Goal: Task Accomplishment & Management: Use online tool/utility

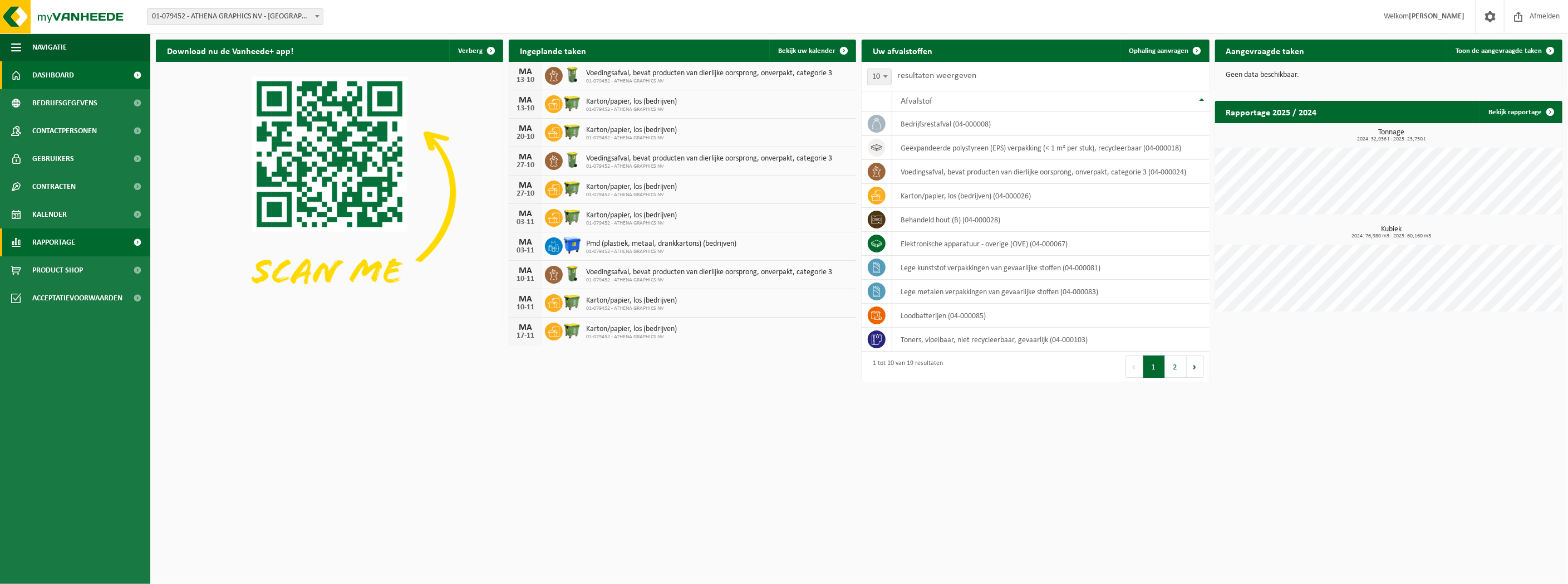
click at [48, 240] on span "Rapportage" at bounding box center [54, 242] width 43 height 28
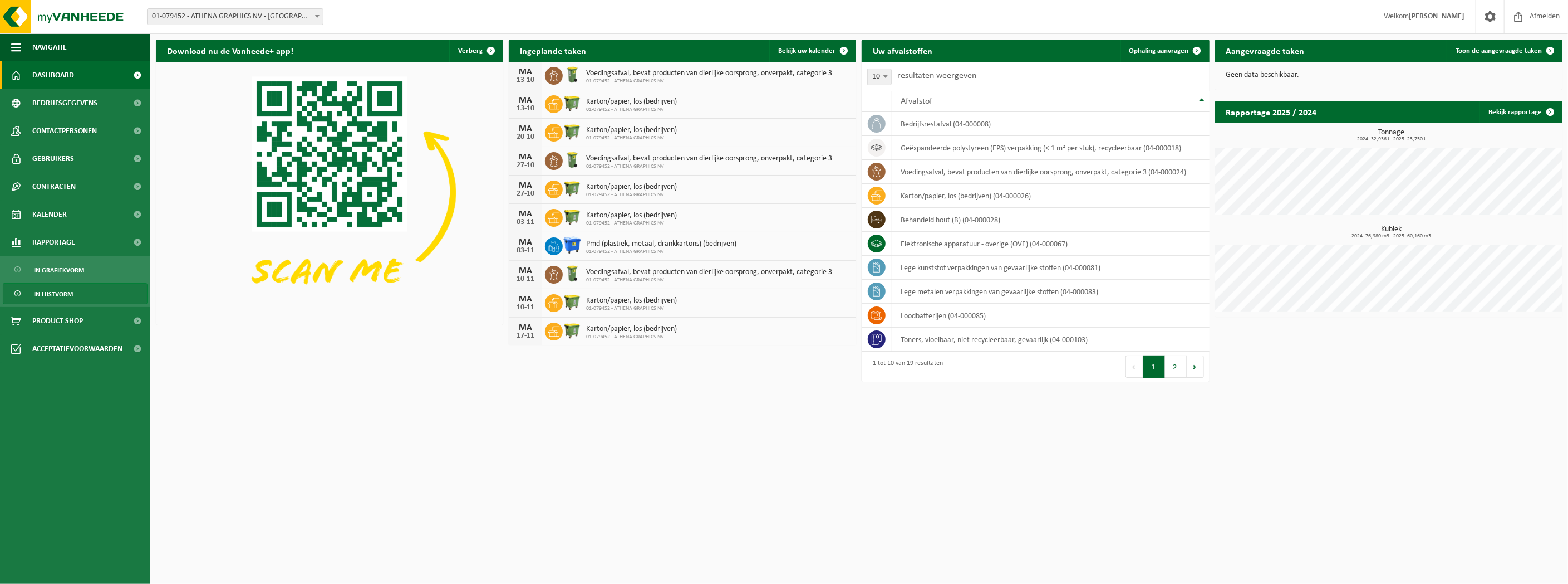
click at [47, 292] on span "In lijstvorm" at bounding box center [54, 295] width 39 height 21
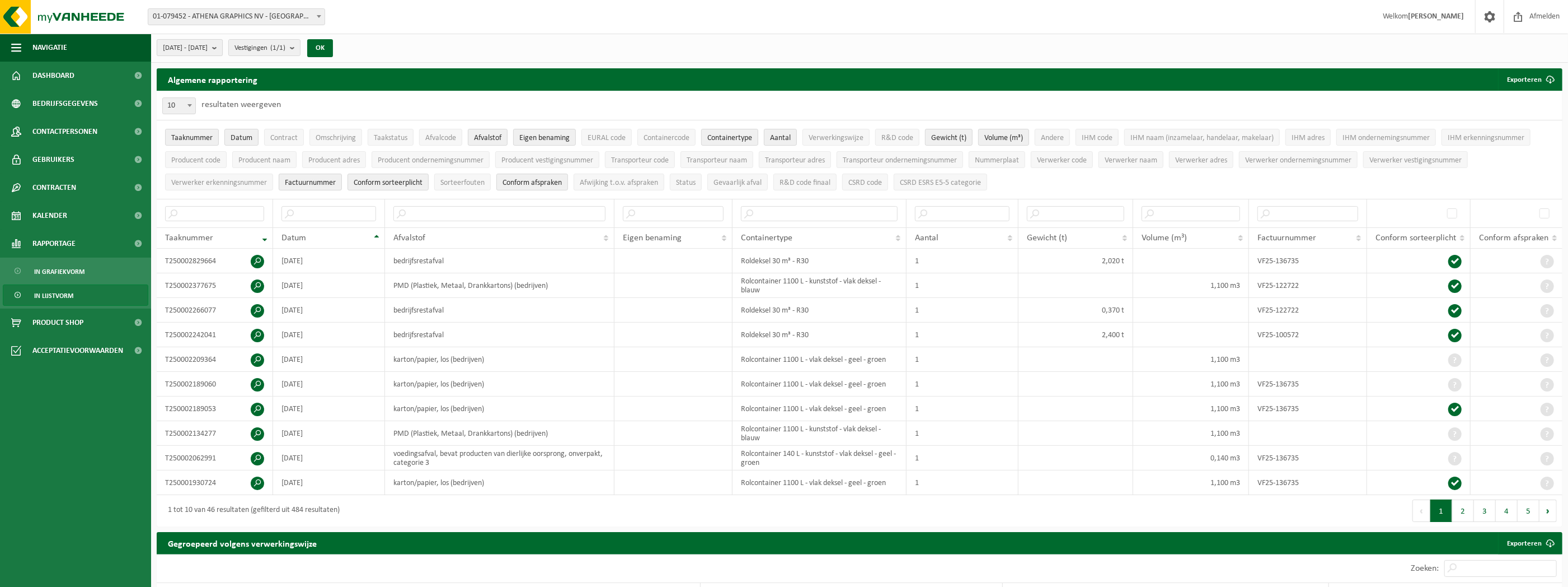
click at [208, 46] on span "2025-05-01 - 2025-10-13" at bounding box center [185, 48] width 45 height 17
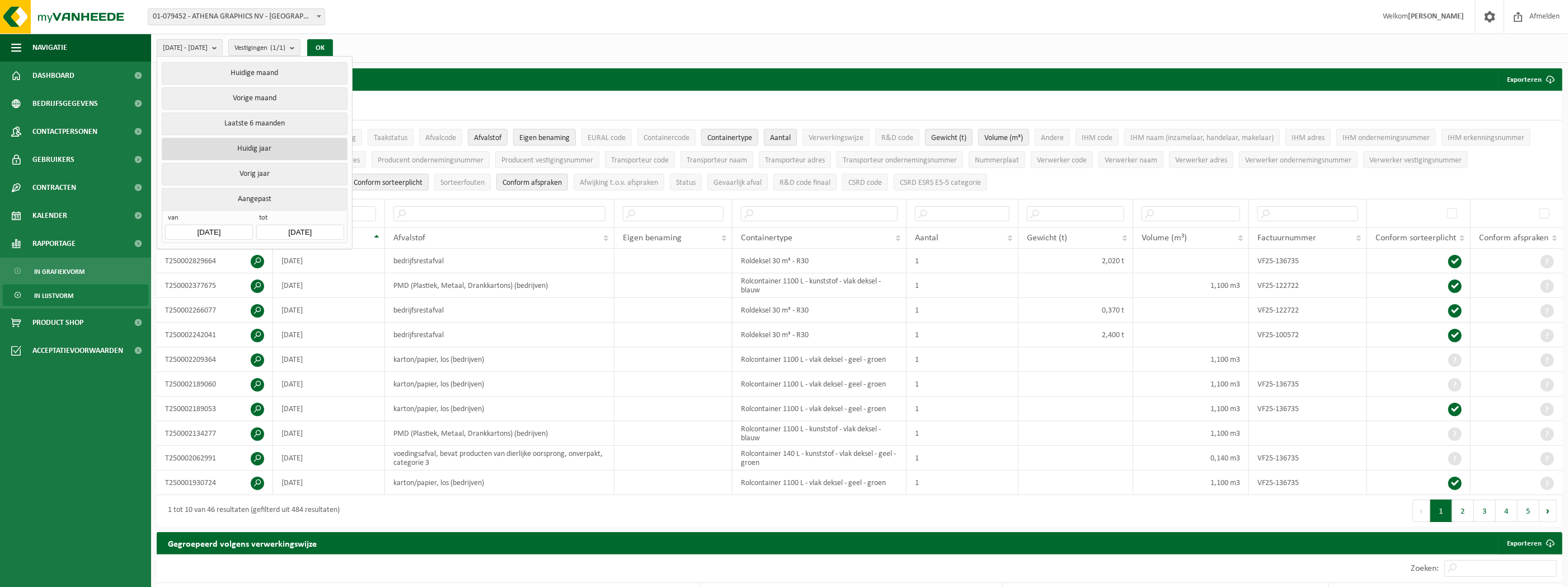
click at [244, 144] on button "Huidig jaar" at bounding box center [255, 149] width 185 height 23
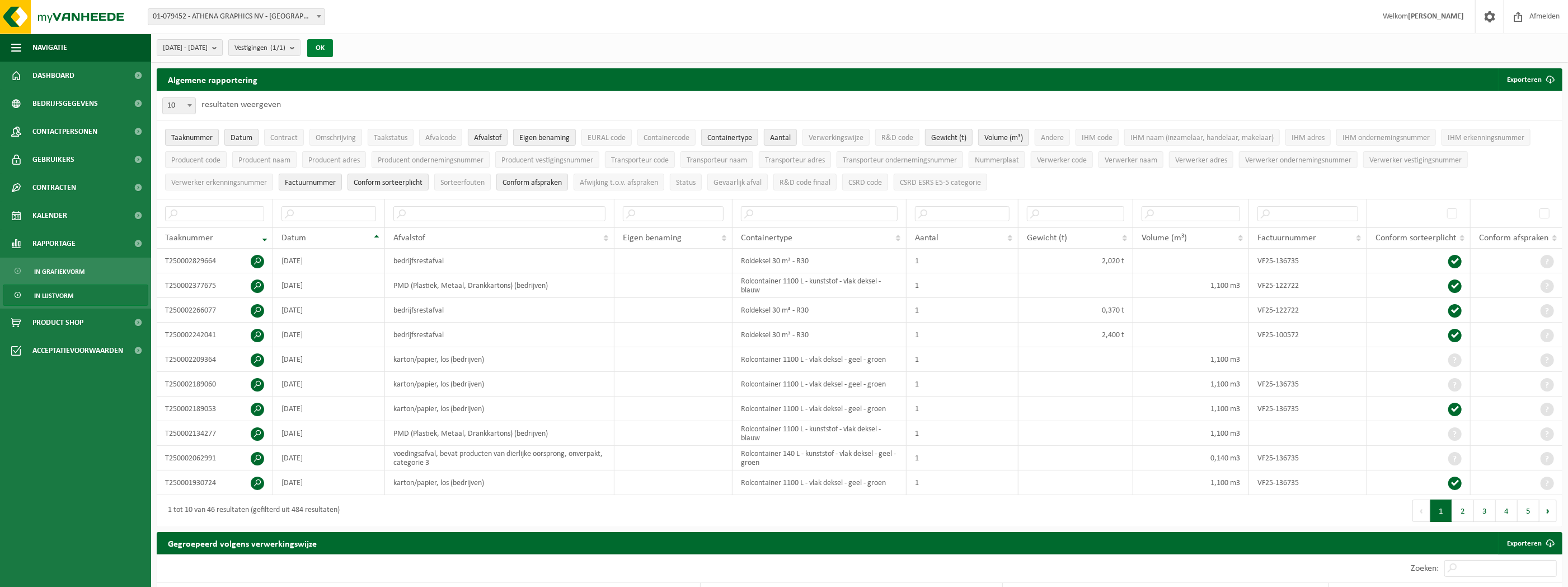
click at [333, 44] on button "OK" at bounding box center [319, 49] width 26 height 18
click at [1526, 78] on button "Exporteren" at bounding box center [1529, 79] width 63 height 23
click at [1513, 122] on link "Alle beschikbare kolommen" at bounding box center [1510, 124] width 102 height 23
click at [235, 136] on span "Datum" at bounding box center [241, 138] width 22 height 8
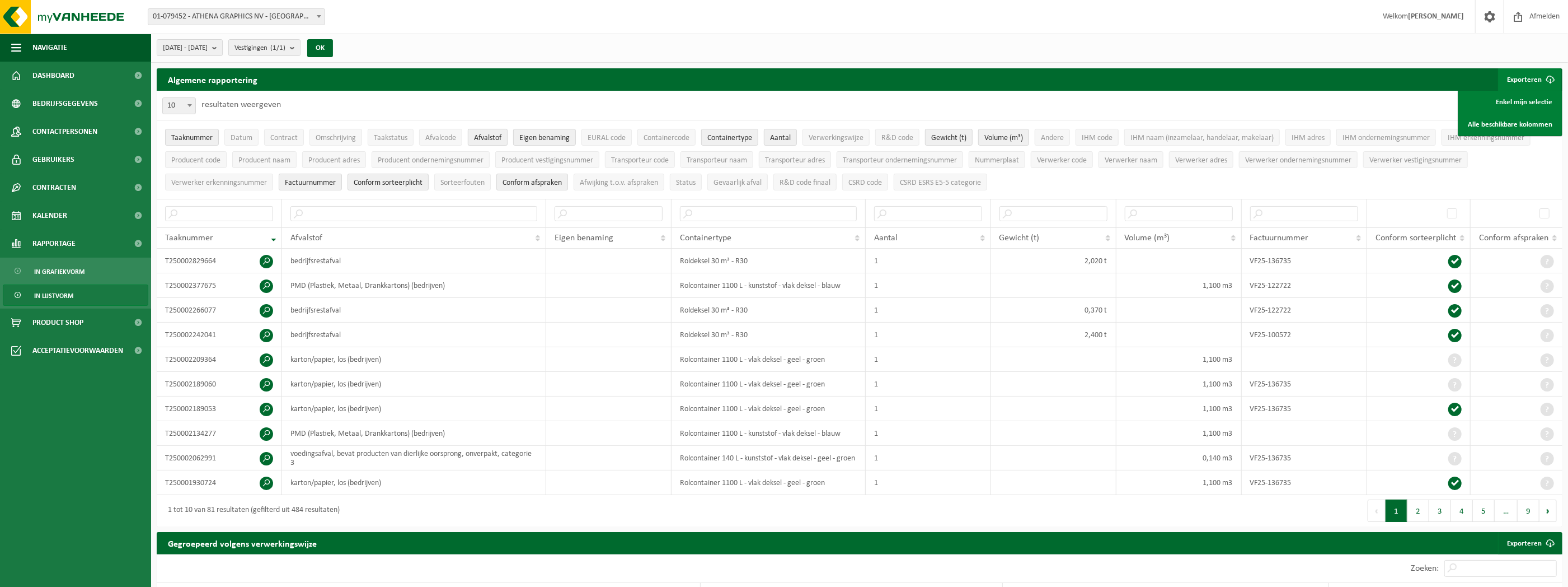
click at [497, 136] on span "Afvalstof" at bounding box center [488, 138] width 27 height 8
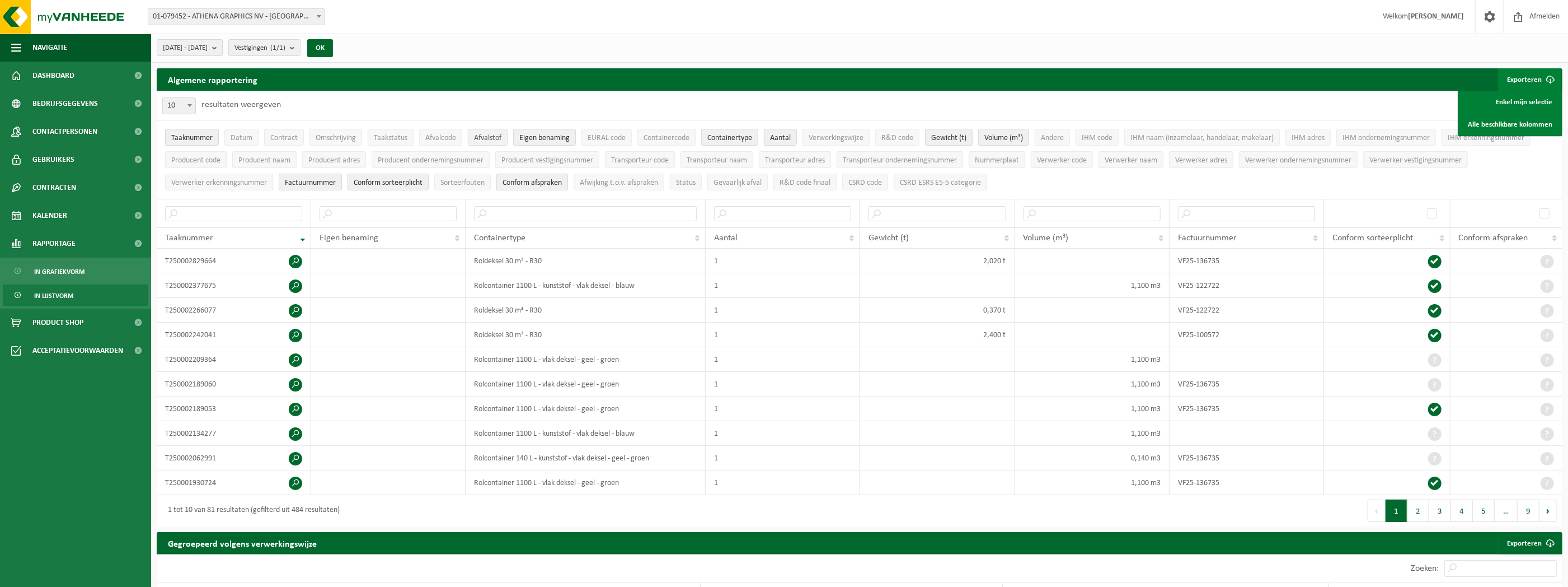
click at [497, 136] on span "Afvalstof" at bounding box center [488, 138] width 27 height 8
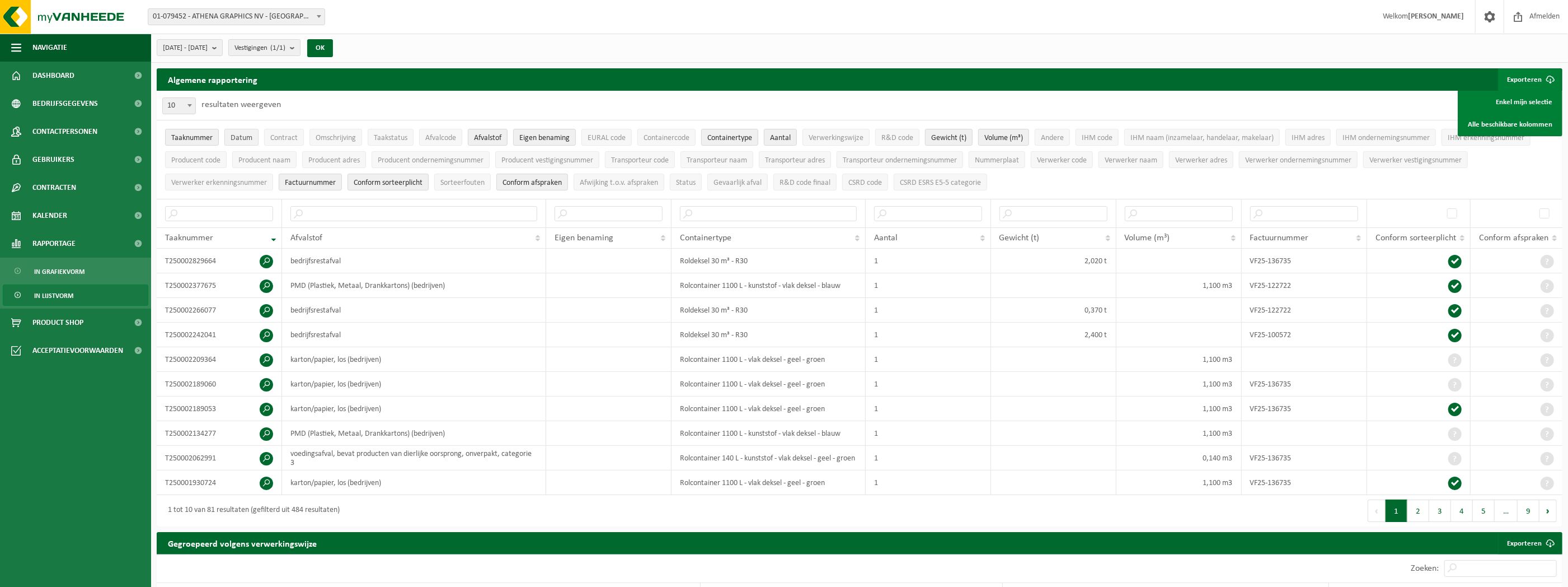
click at [237, 131] on button "Datum" at bounding box center [241, 137] width 34 height 17
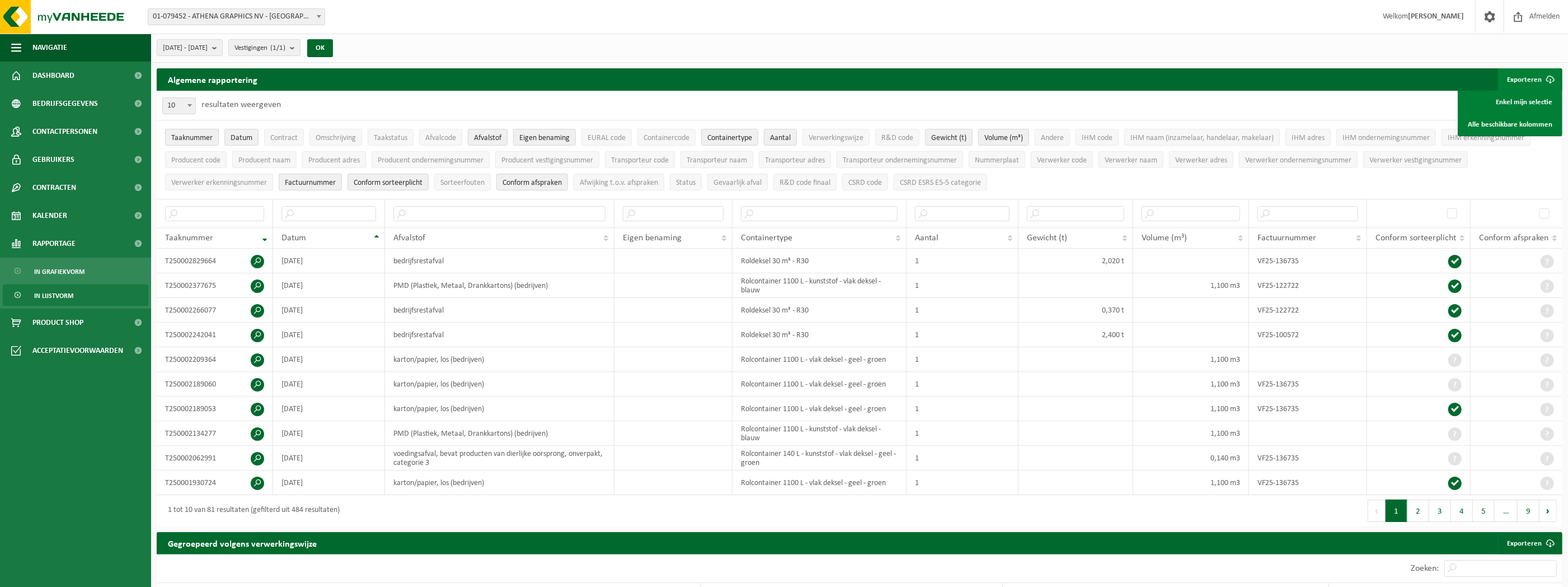
click at [212, 135] on button "Taaknummer" at bounding box center [192, 137] width 54 height 17
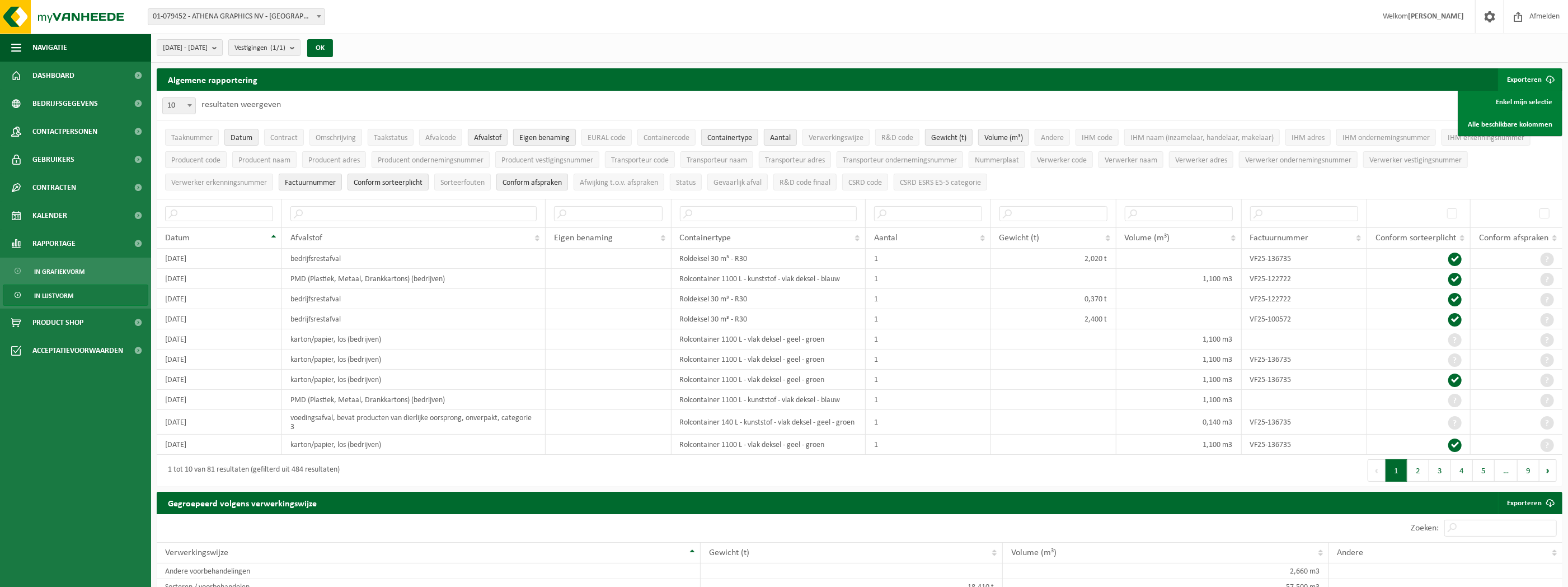
click at [536, 134] on span "Eigen benaming" at bounding box center [544, 138] width 50 height 8
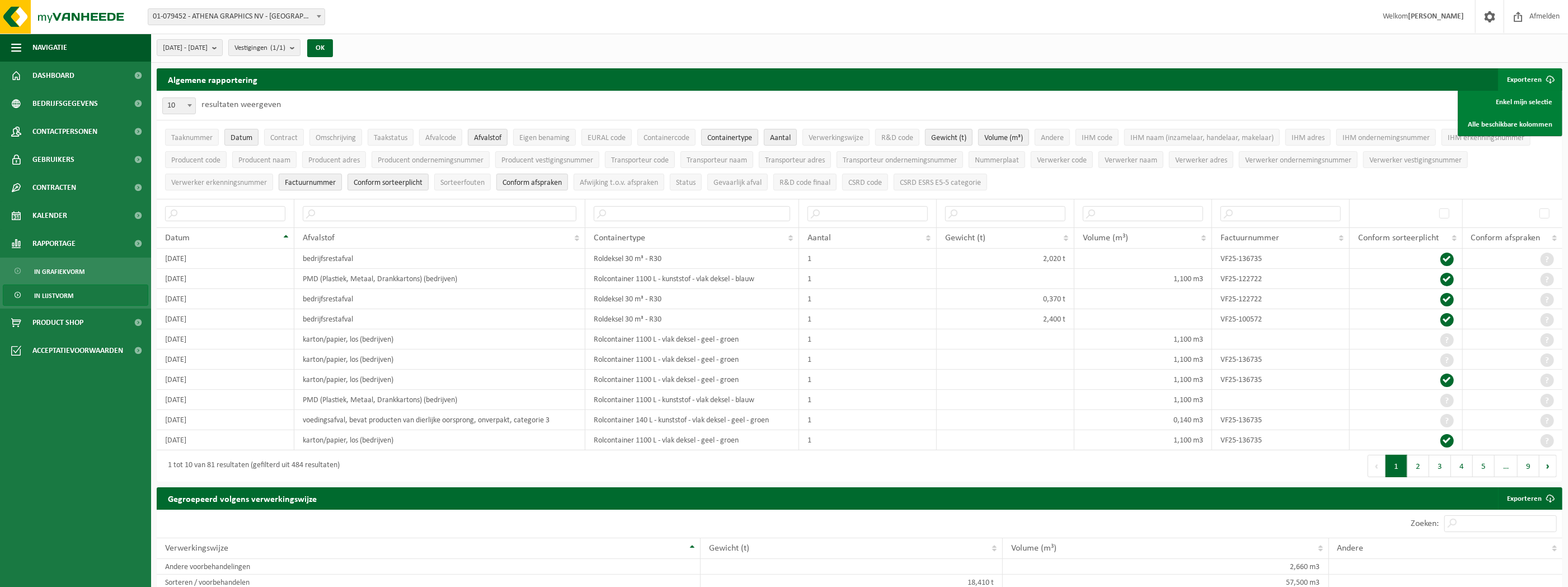
click at [327, 183] on span "Factuurnummer" at bounding box center [310, 182] width 51 height 8
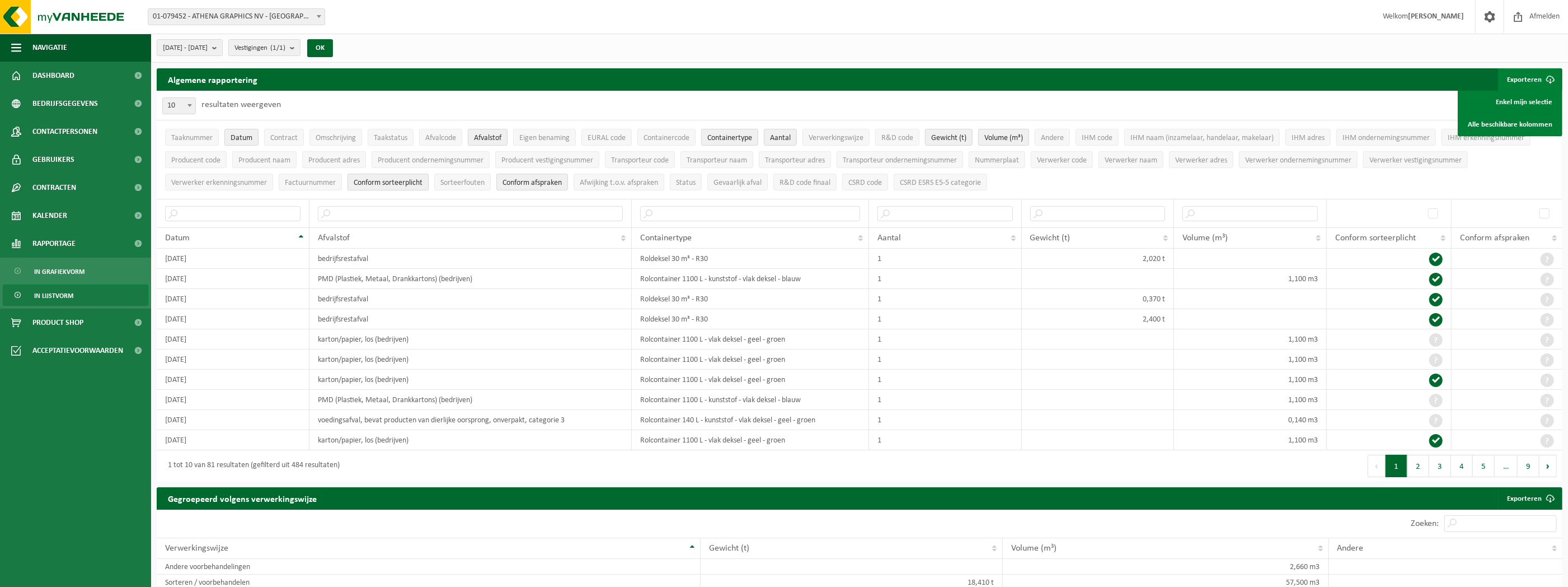
click at [384, 182] on span "Conform sorteerplicht" at bounding box center [388, 182] width 68 height 8
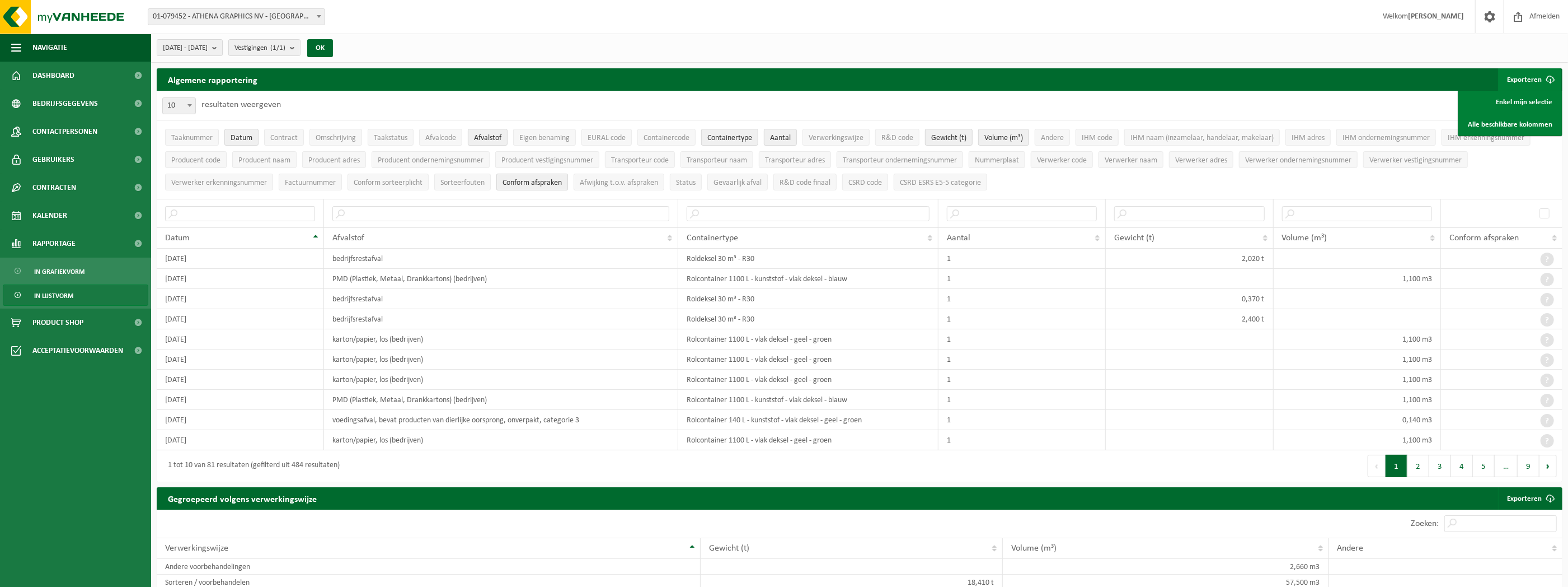
click at [529, 181] on span "Conform afspraken" at bounding box center [532, 182] width 59 height 8
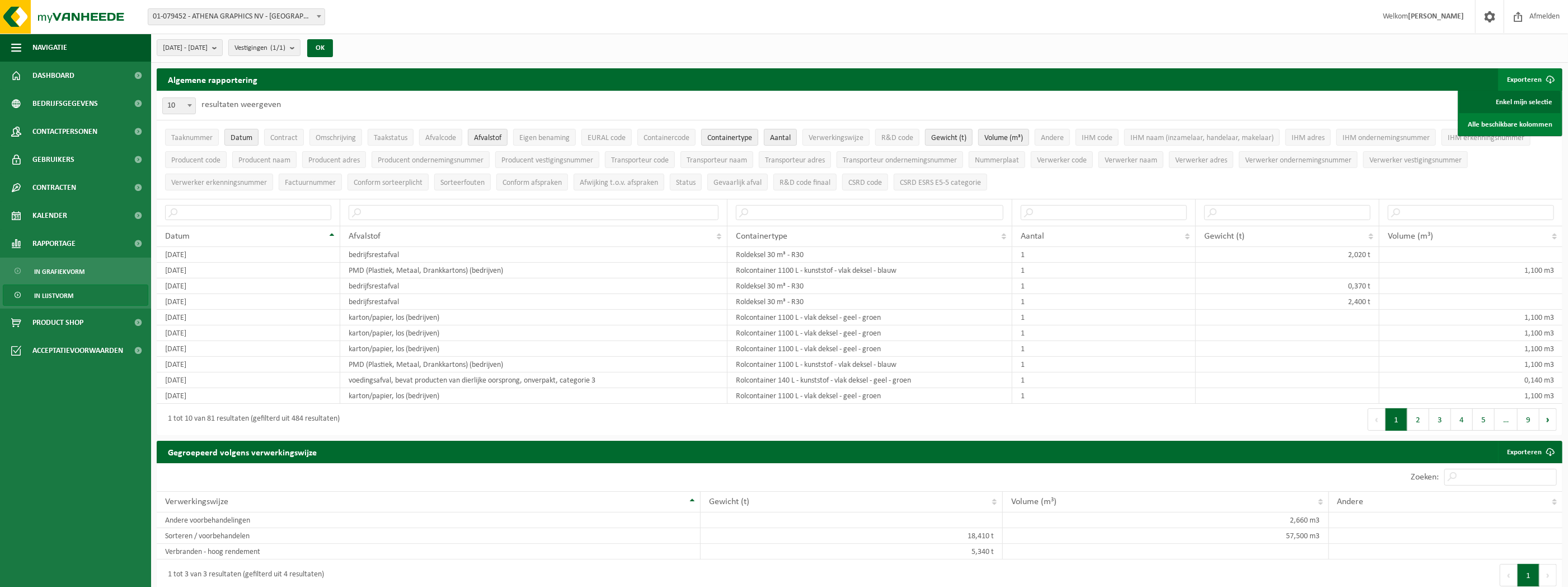
click at [1540, 103] on link "Enkel mijn selectie" at bounding box center [1510, 102] width 102 height 23
click at [73, 182] on span "Contracten" at bounding box center [54, 187] width 44 height 28
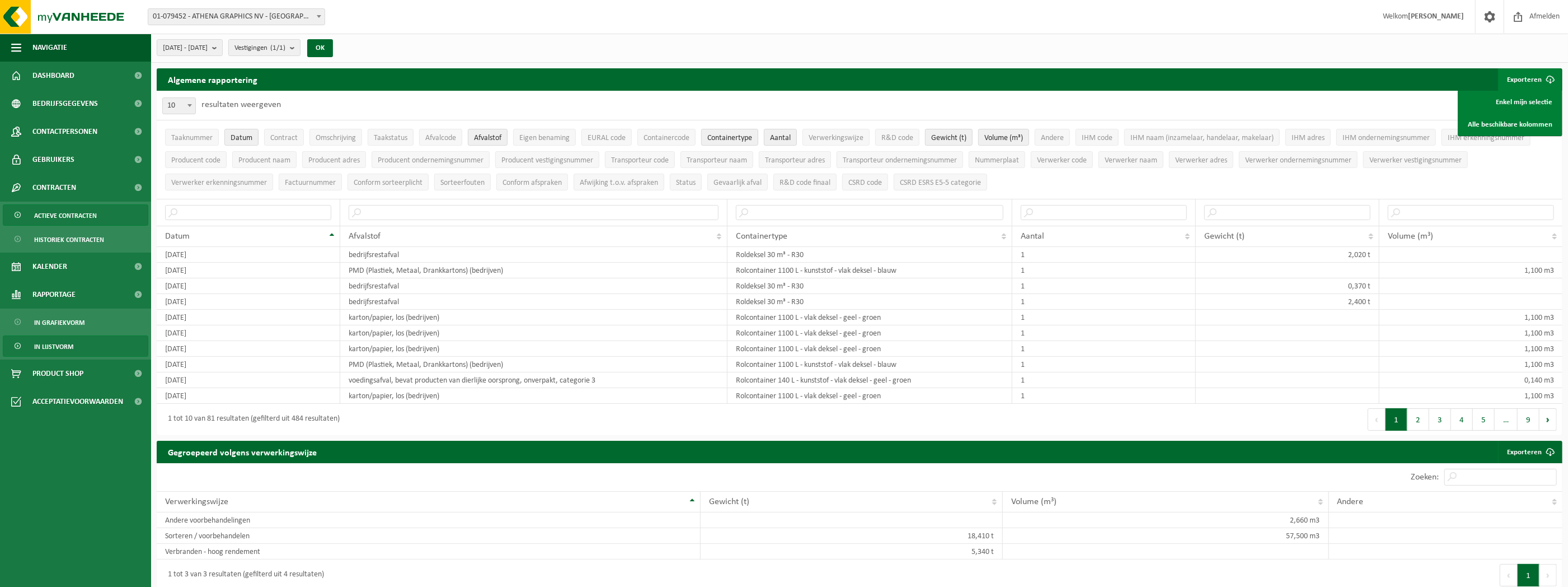
click at [67, 212] on span "Actieve contracten" at bounding box center [66, 216] width 63 height 22
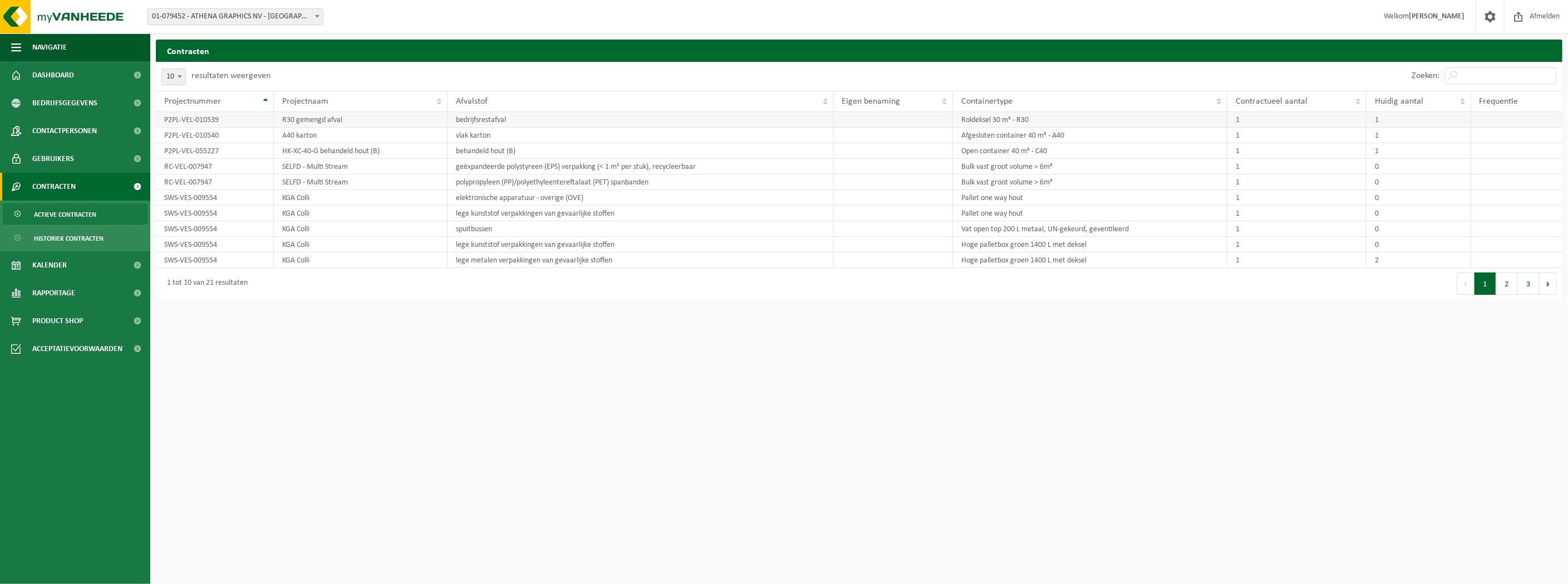
click at [482, 123] on td "bedrijfsrestafval" at bounding box center [641, 119] width 387 height 15
click at [476, 139] on td "vlak karton" at bounding box center [641, 134] width 387 height 15
click at [470, 151] on td "behandeld hout (B)" at bounding box center [641, 150] width 387 height 15
click at [472, 166] on td "geëxpandeerde polystyreen (EPS) verpakking (< 1 m² per stuk), recycleerbaar" at bounding box center [641, 166] width 387 height 15
click at [180, 122] on td "P2PL-VEL-010539" at bounding box center [215, 119] width 118 height 15
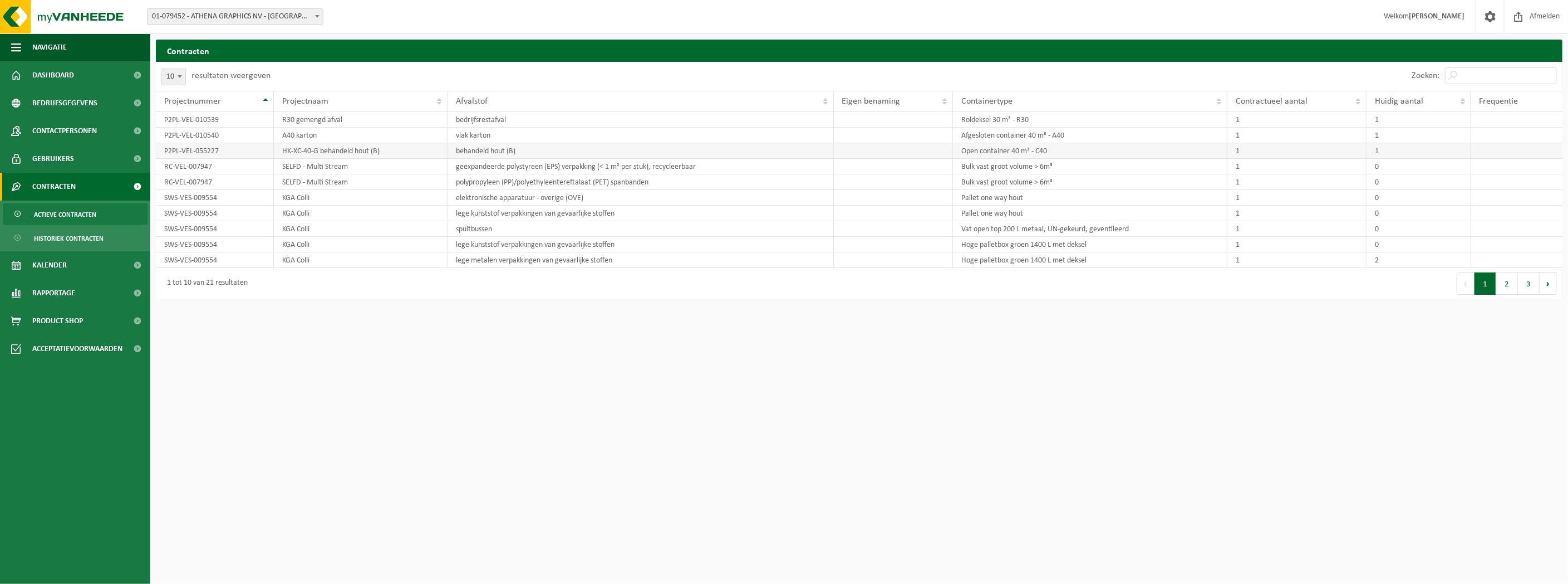
click at [185, 152] on td "P2PL-VEL-055227" at bounding box center [215, 150] width 118 height 15
click at [1514, 282] on button "2" at bounding box center [1507, 283] width 21 height 22
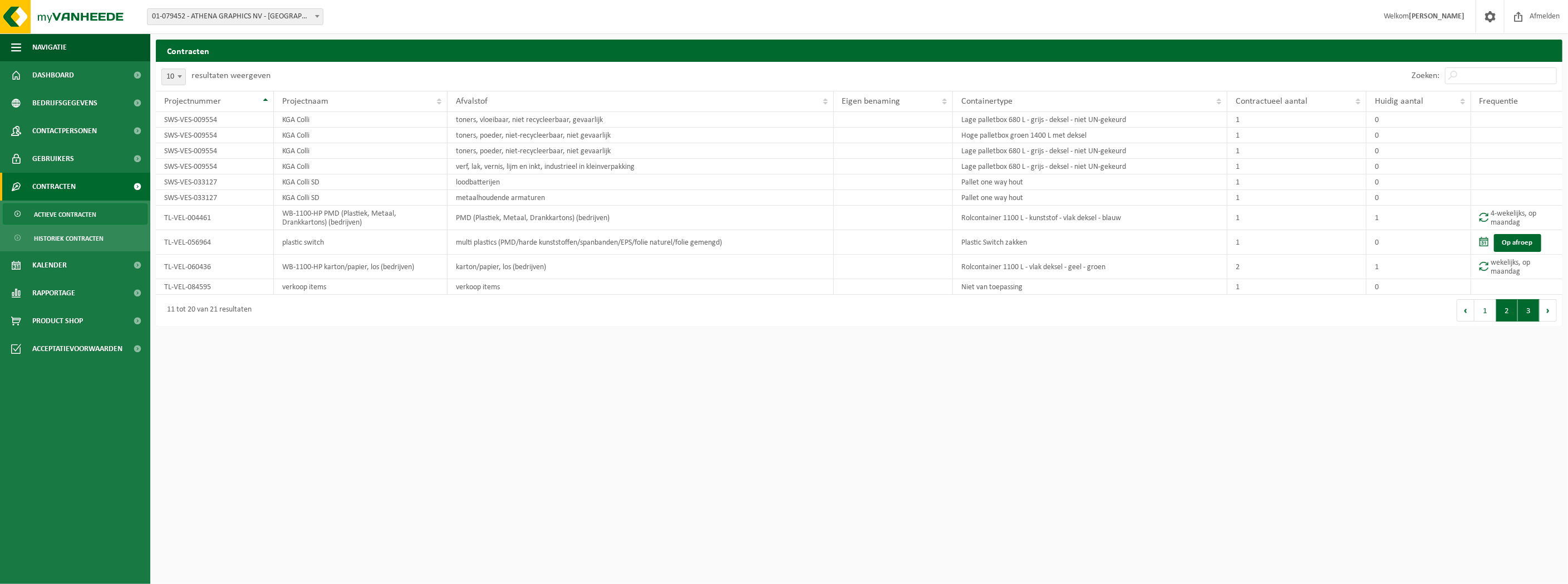
click at [1524, 305] on button "3" at bounding box center [1529, 310] width 21 height 22
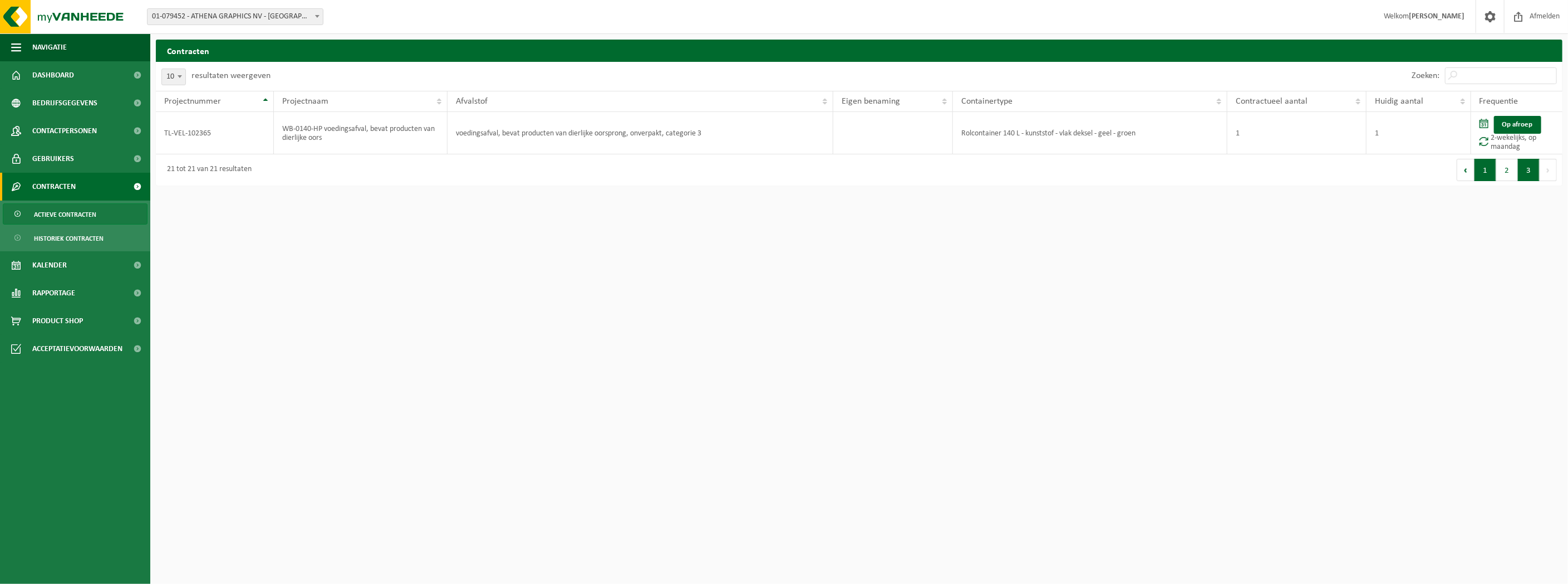
click at [1484, 177] on button "1" at bounding box center [1485, 169] width 21 height 22
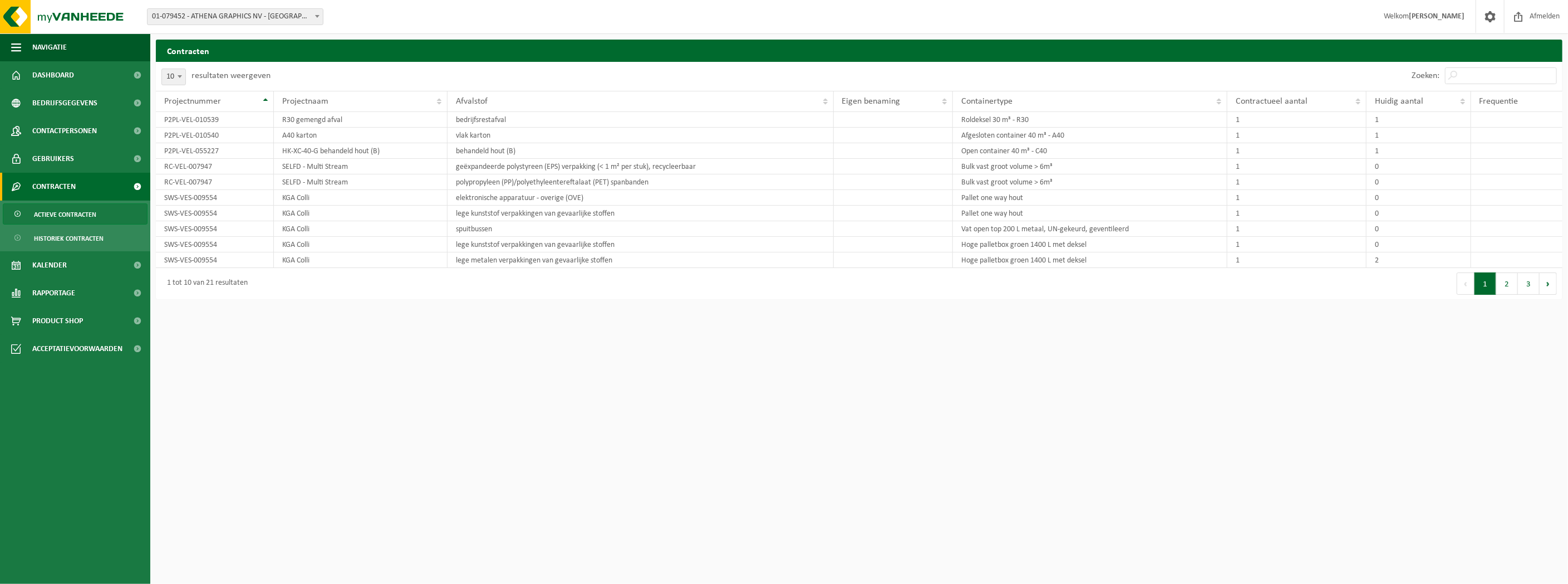
click at [1507, 282] on button "2" at bounding box center [1507, 283] width 21 height 22
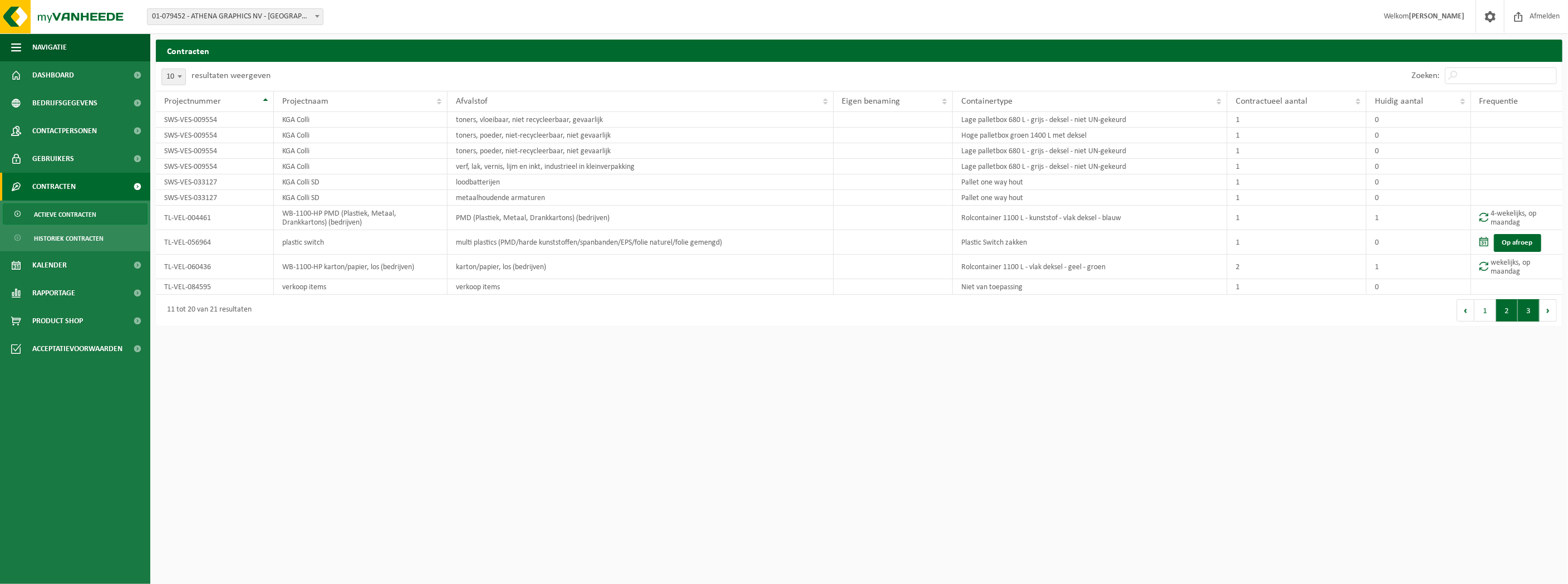
click at [1535, 309] on button "3" at bounding box center [1529, 310] width 21 height 22
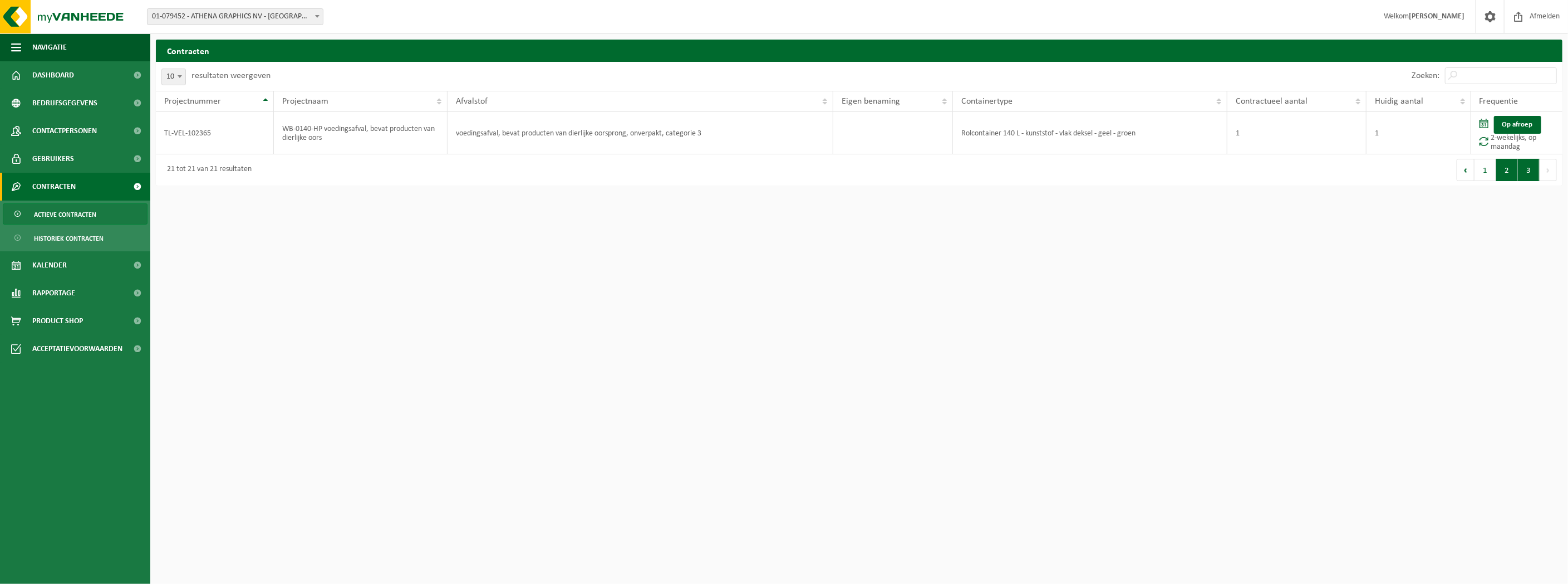
click at [1507, 174] on button "2" at bounding box center [1507, 169] width 21 height 22
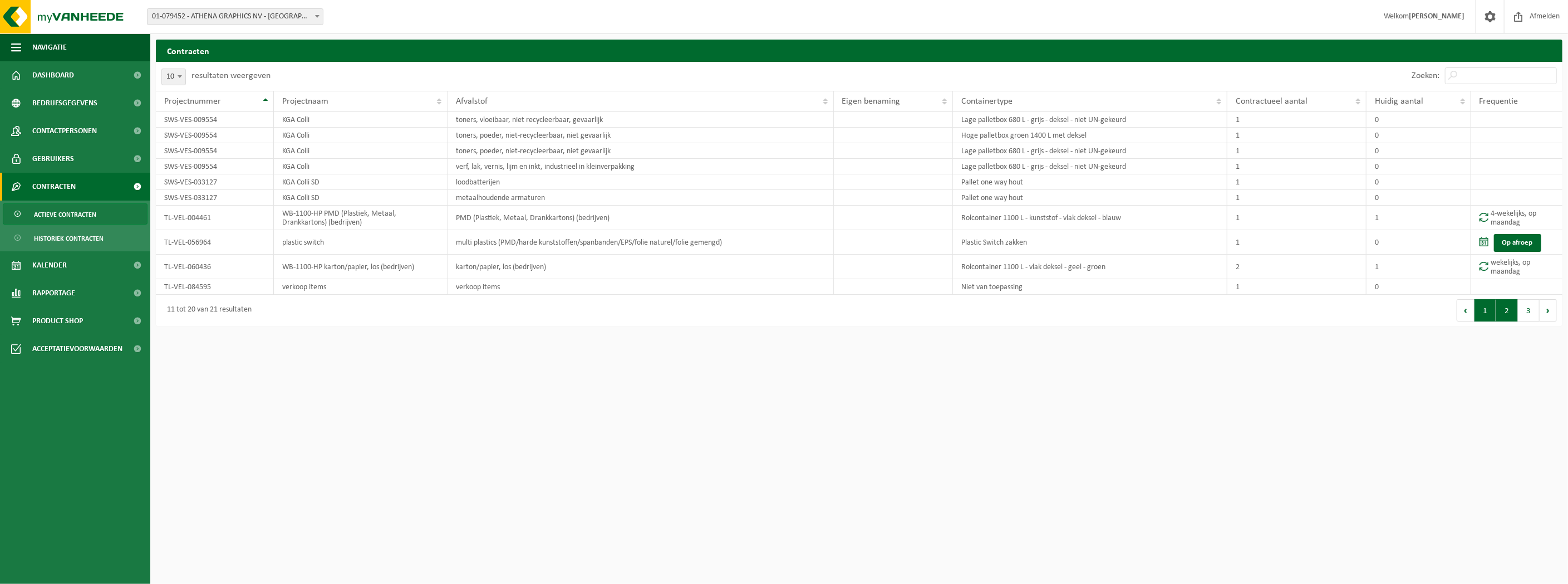
click at [1491, 309] on button "1" at bounding box center [1485, 310] width 21 height 22
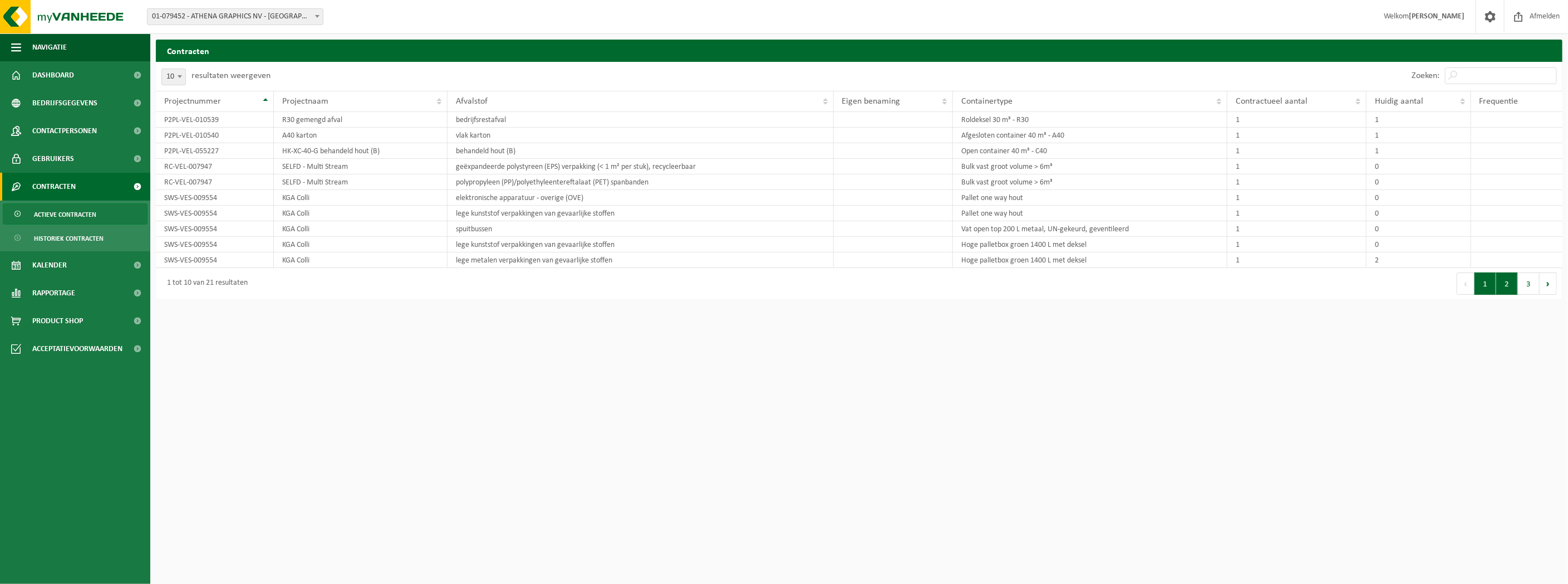
click at [1503, 282] on button "2" at bounding box center [1507, 283] width 21 height 22
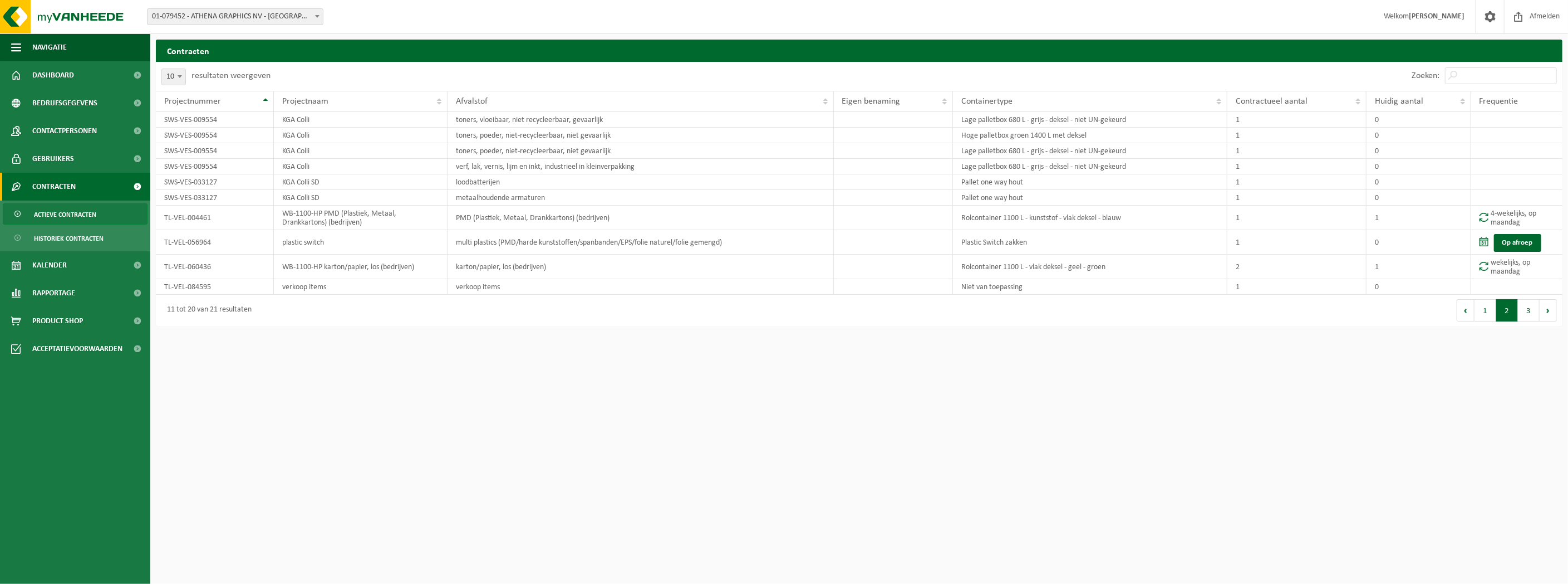
click at [466, 375] on html "Vestiging: 01-079452 - ATHENA GRAPHICS NV - ROESELARE 01-079452 - ATHENA GRAPHI…" at bounding box center [784, 292] width 1568 height 584
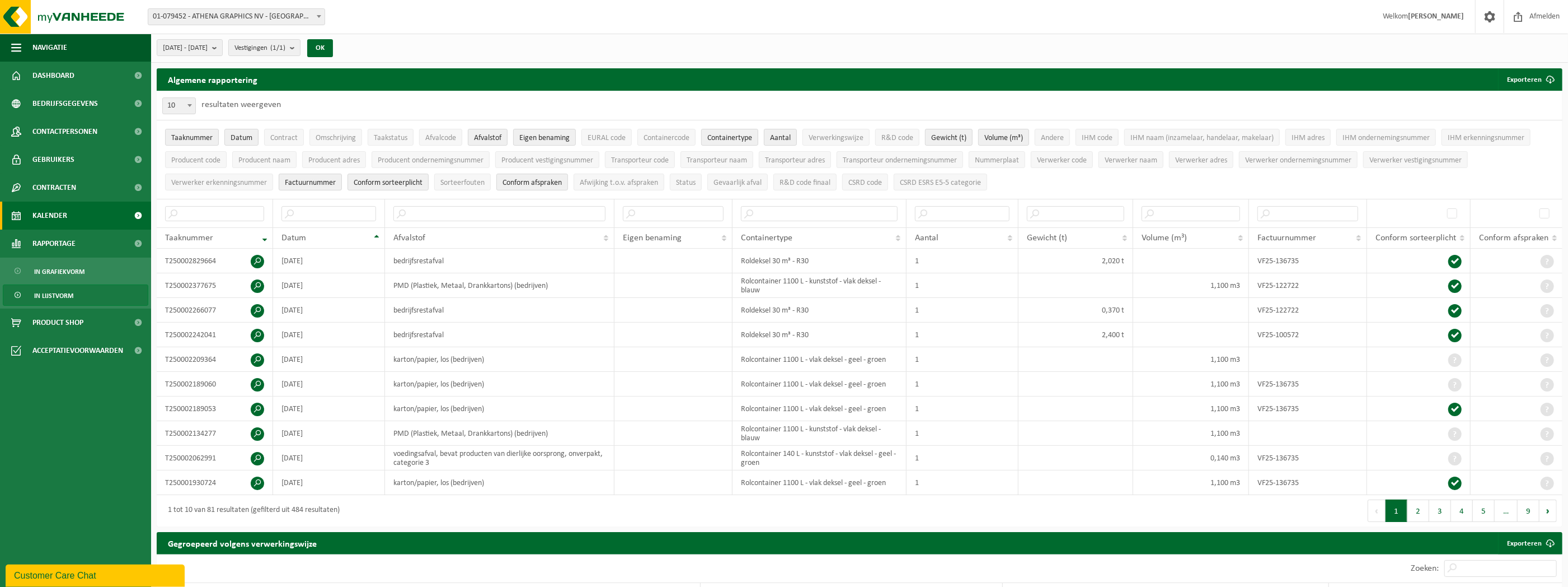
click at [58, 215] on span "Kalender" at bounding box center [49, 215] width 35 height 28
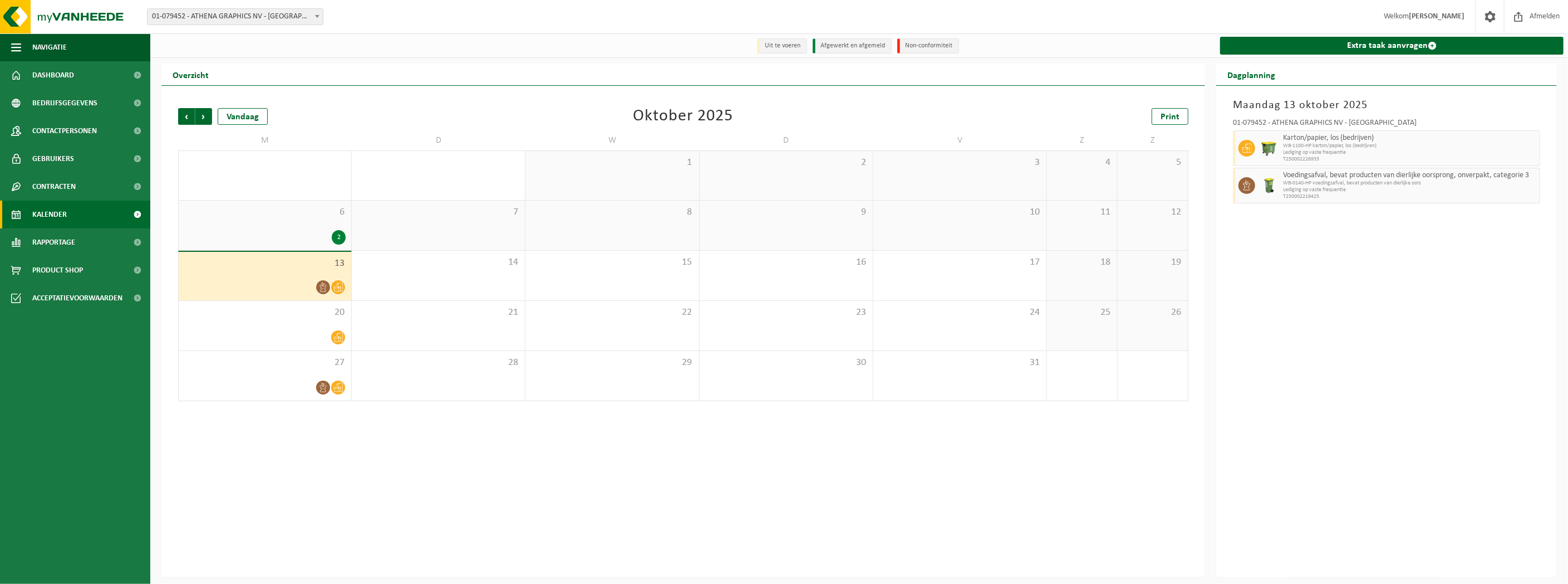
click at [64, 189] on span "Contracten" at bounding box center [54, 186] width 44 height 28
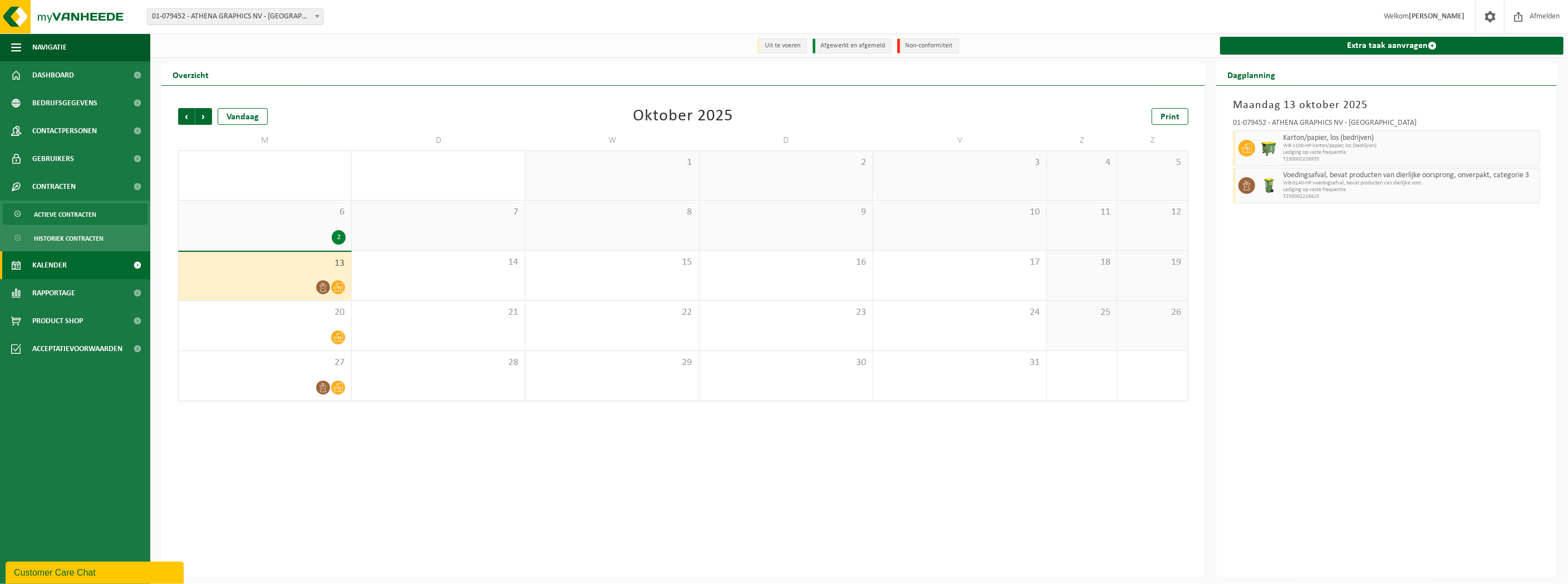
click at [72, 219] on span "Actieve contracten" at bounding box center [65, 215] width 63 height 21
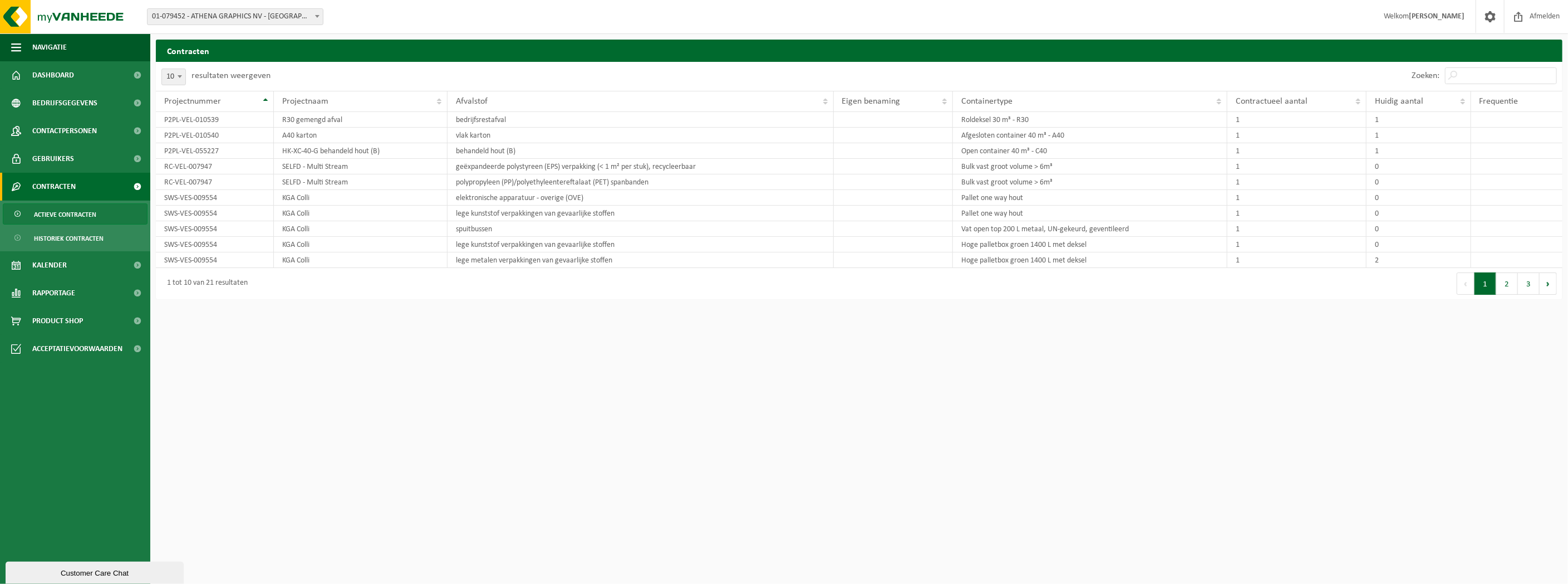
click at [584, 376] on html "Vestiging: 01-079452 - ATHENA GRAPHICS NV - ROESELARE 01-079452 - ATHENA GRAPHI…" at bounding box center [784, 292] width 1568 height 584
drag, startPoint x: 865, startPoint y: 382, endPoint x: 790, endPoint y: 369, distance: 76.1
click at [865, 382] on html "Vestiging: 01-079452 - ATHENA GRAPHICS NV - ROESELARE 01-079452 - ATHENA GRAPHI…" at bounding box center [784, 292] width 1568 height 584
click at [894, 342] on html "Vestiging: 01-079452 - ATHENA GRAPHICS NV - ROESELARE 01-079452 - ATHENA GRAPHI…" at bounding box center [784, 292] width 1568 height 584
click at [1499, 286] on button "2" at bounding box center [1507, 283] width 21 height 22
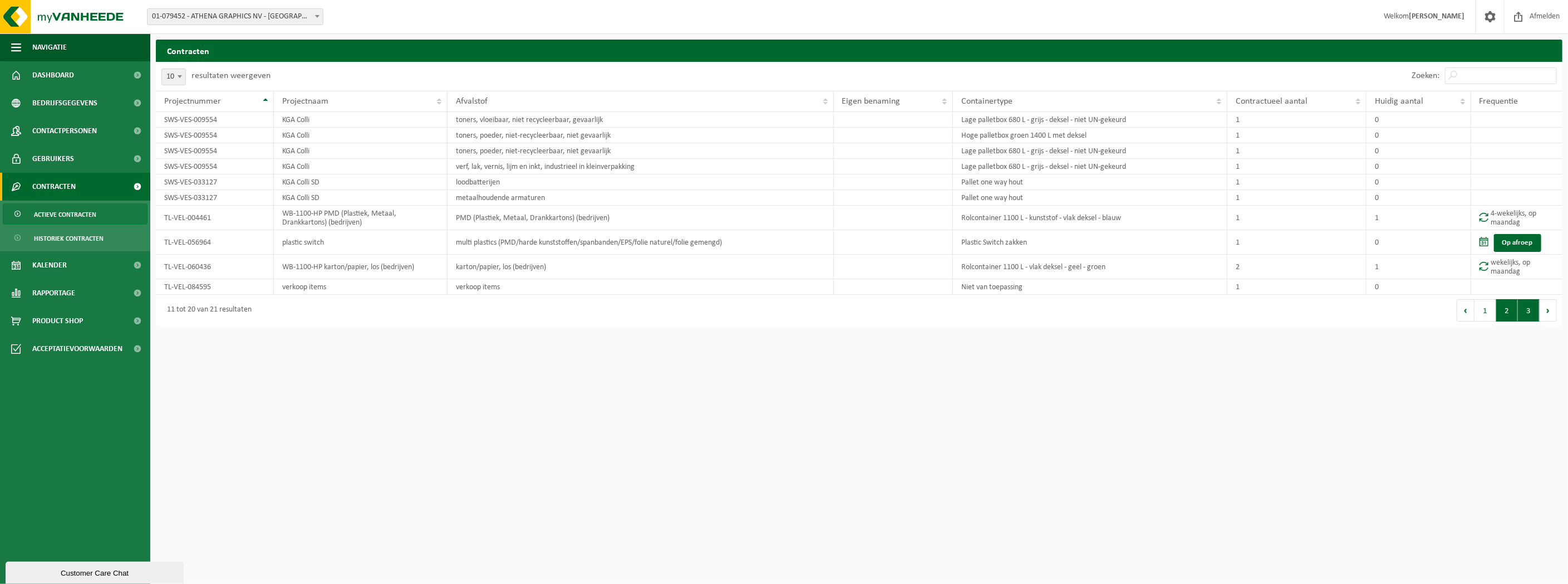
click at [1527, 306] on button "3" at bounding box center [1529, 310] width 21 height 22
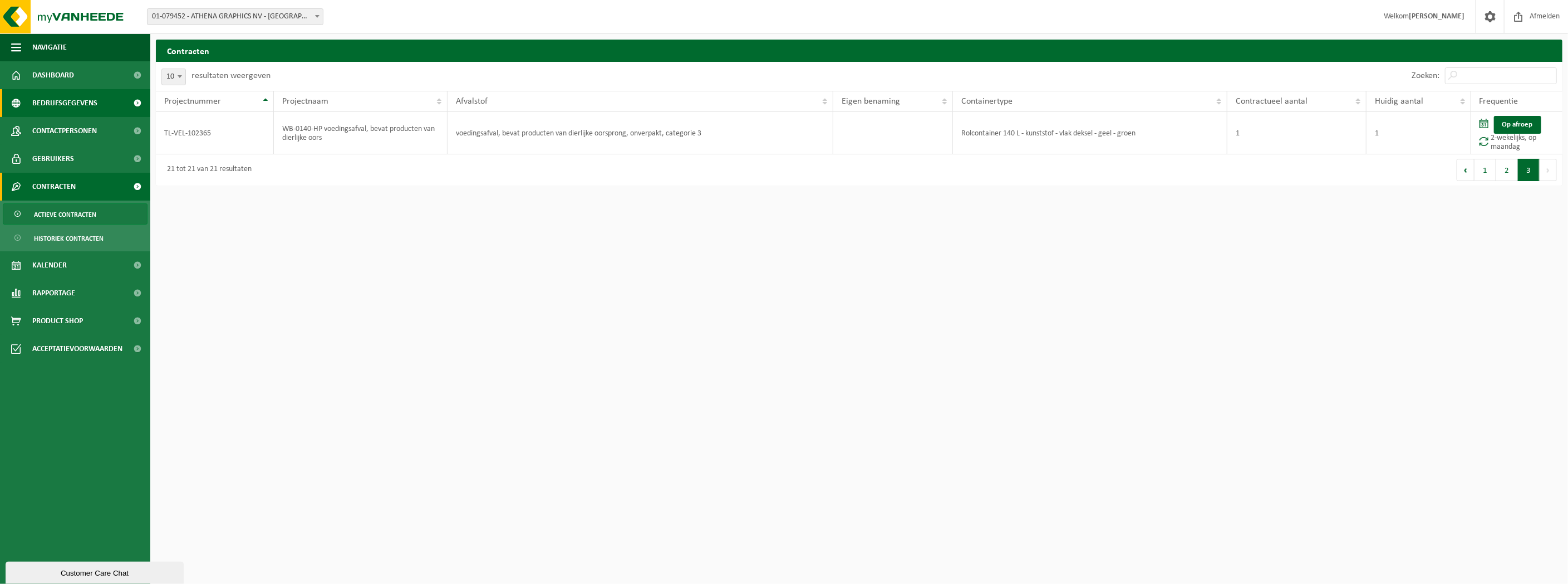
click at [71, 100] on span "Bedrijfsgegevens" at bounding box center [64, 103] width 65 height 28
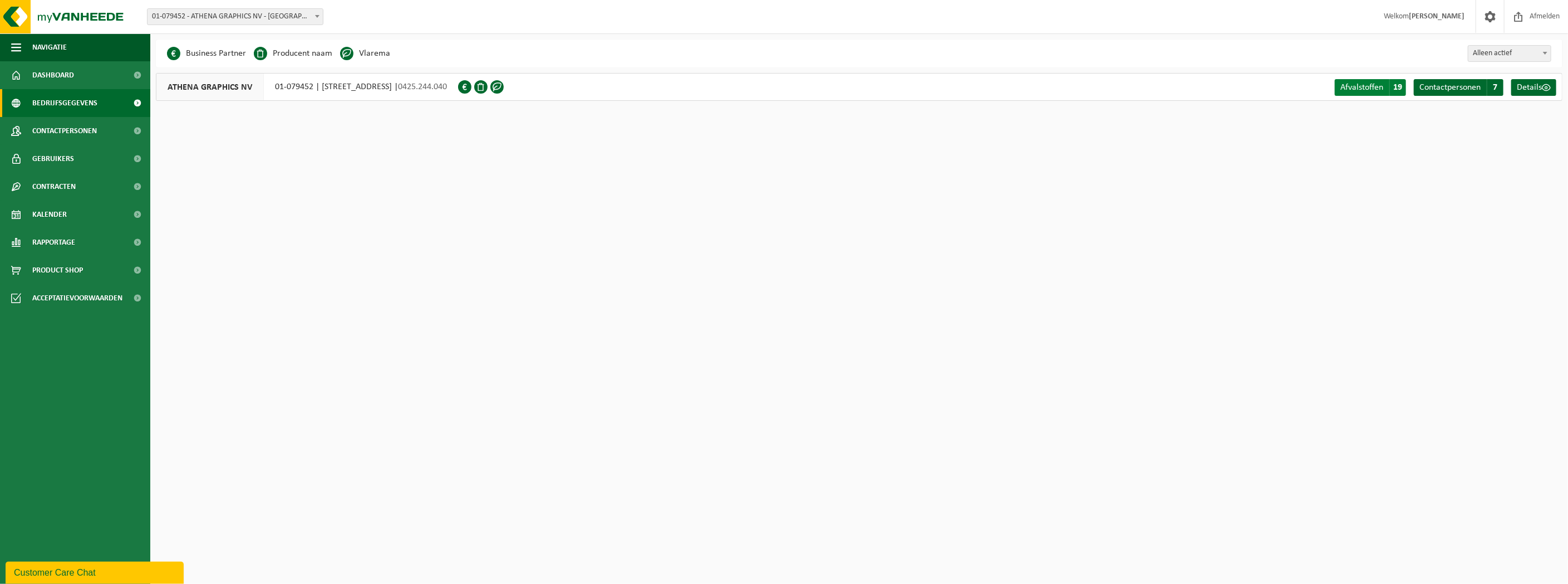
click at [1370, 86] on span "Afvalstoffen" at bounding box center [1362, 88] width 43 height 9
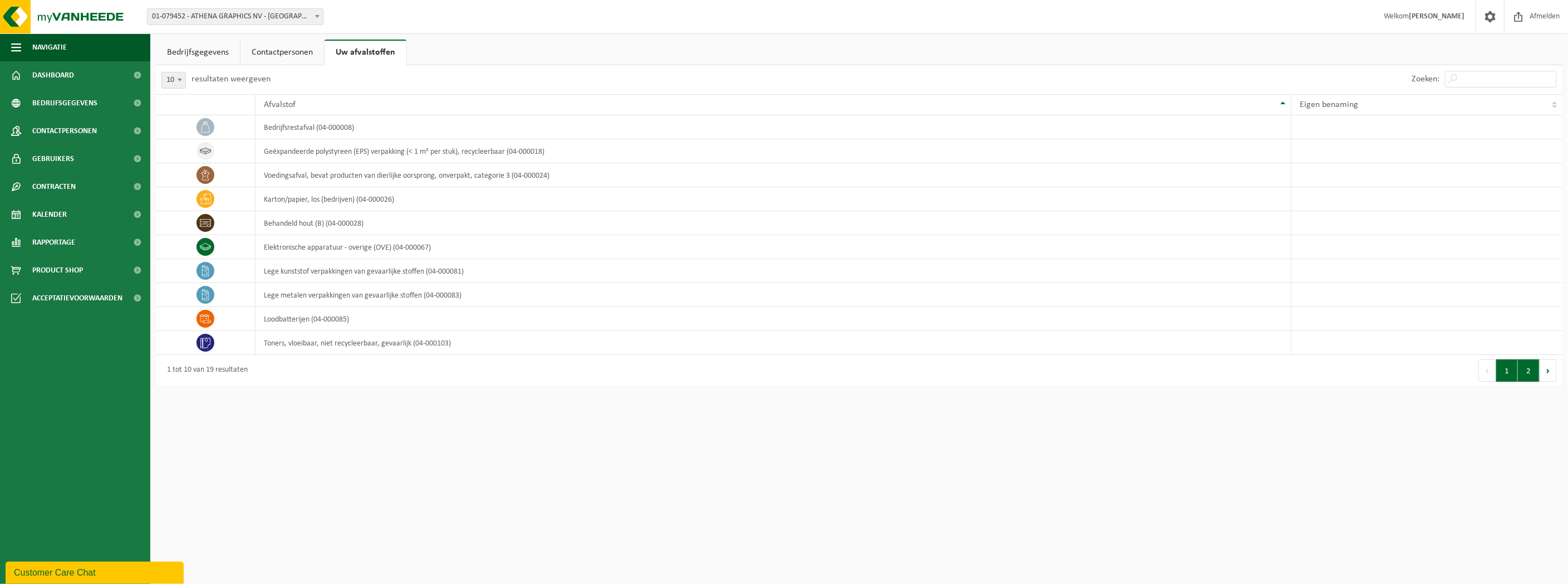
click at [1528, 370] on button "2" at bounding box center [1529, 370] width 21 height 22
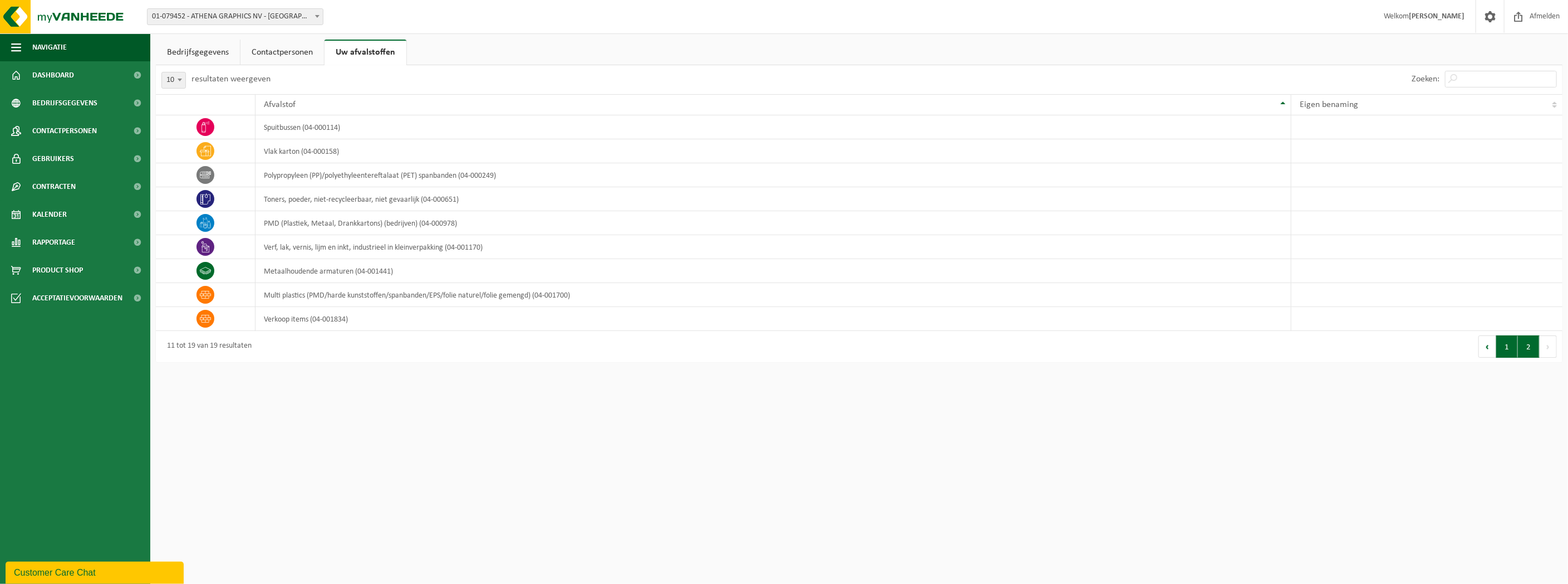
click at [1510, 347] on button "1" at bounding box center [1507, 346] width 21 height 22
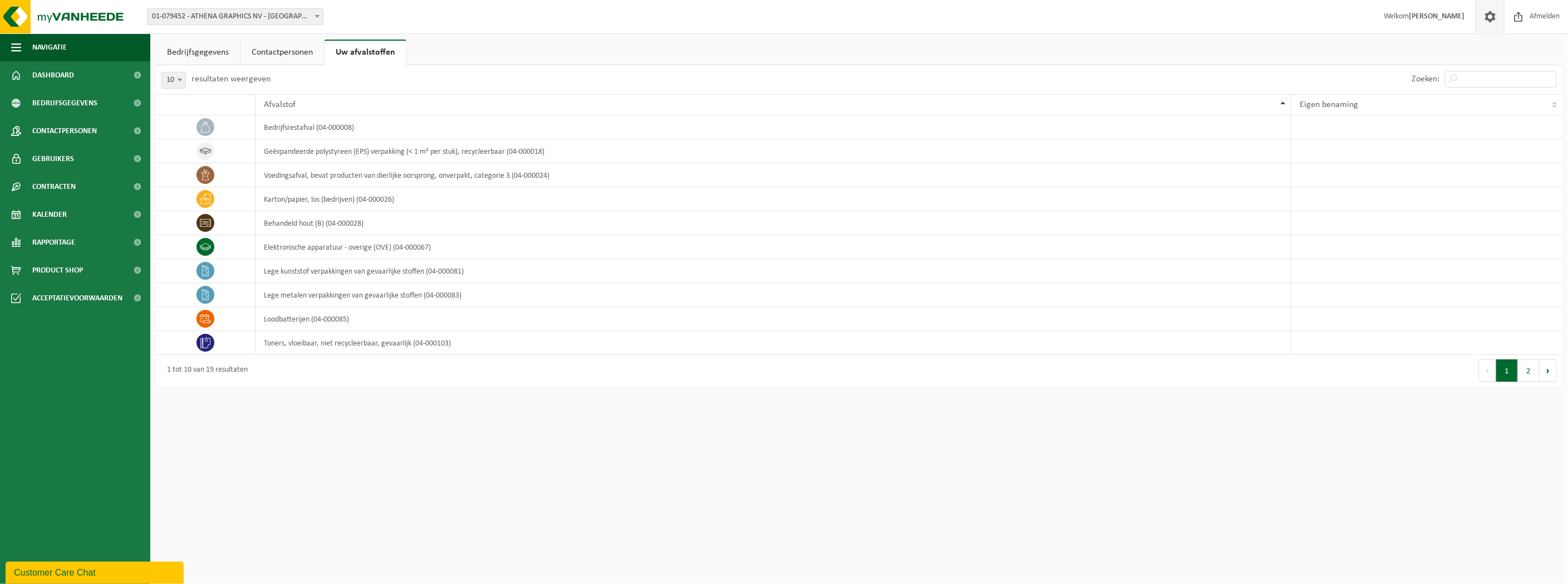
click at [1487, 14] on span at bounding box center [1490, 16] width 17 height 33
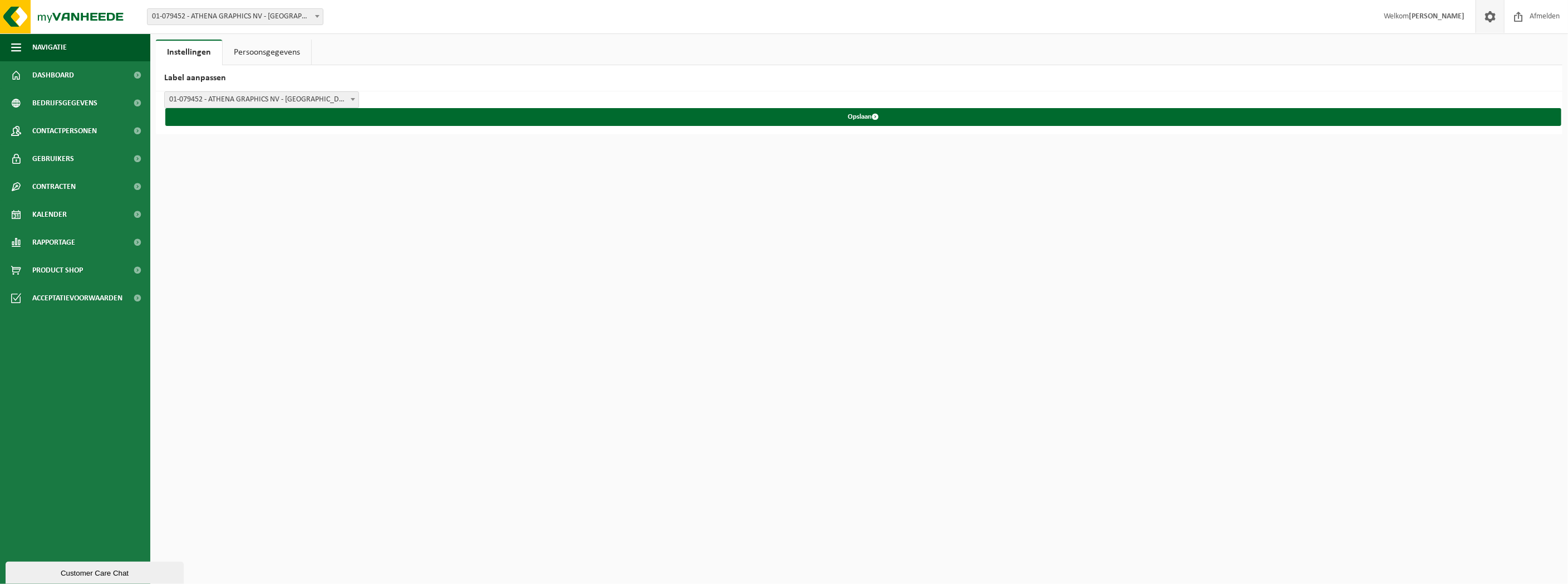
click at [1455, 13] on strong "[PERSON_NAME]" at bounding box center [1436, 16] width 55 height 8
click at [1487, 11] on span at bounding box center [1490, 16] width 17 height 33
click at [86, 20] on img at bounding box center [66, 16] width 133 height 33
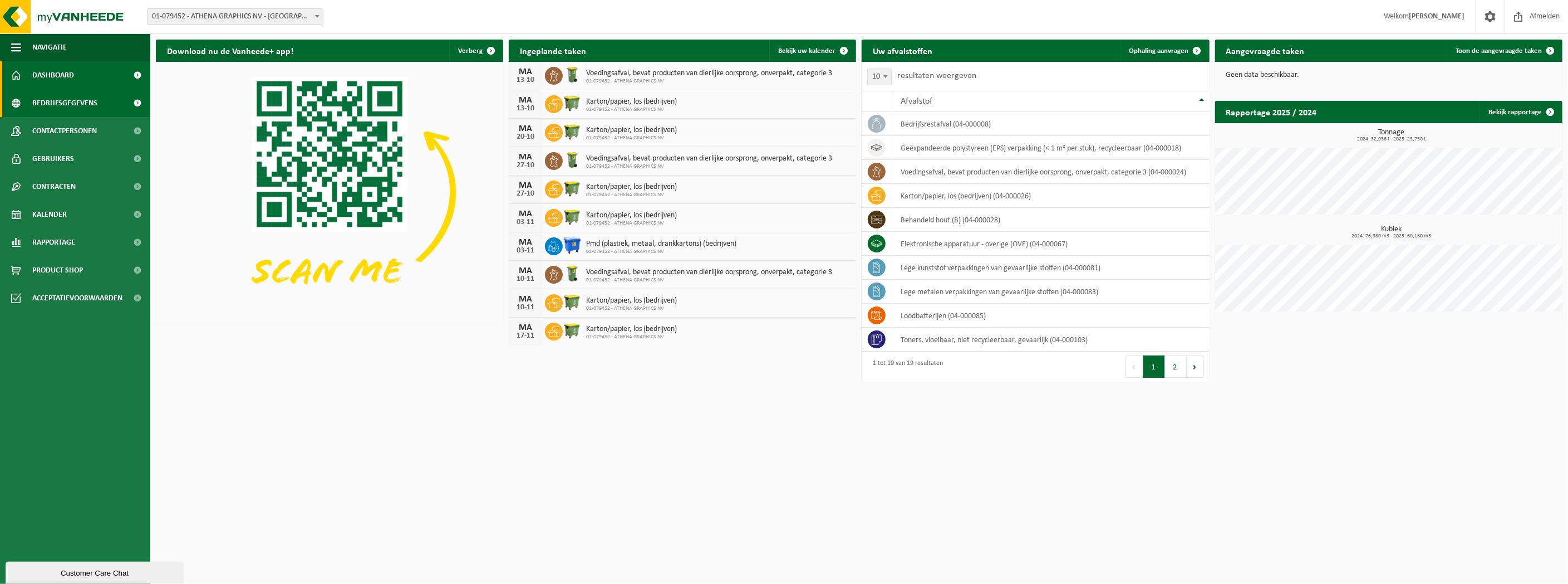
click at [64, 106] on span "Bedrijfsgegevens" at bounding box center [64, 103] width 65 height 28
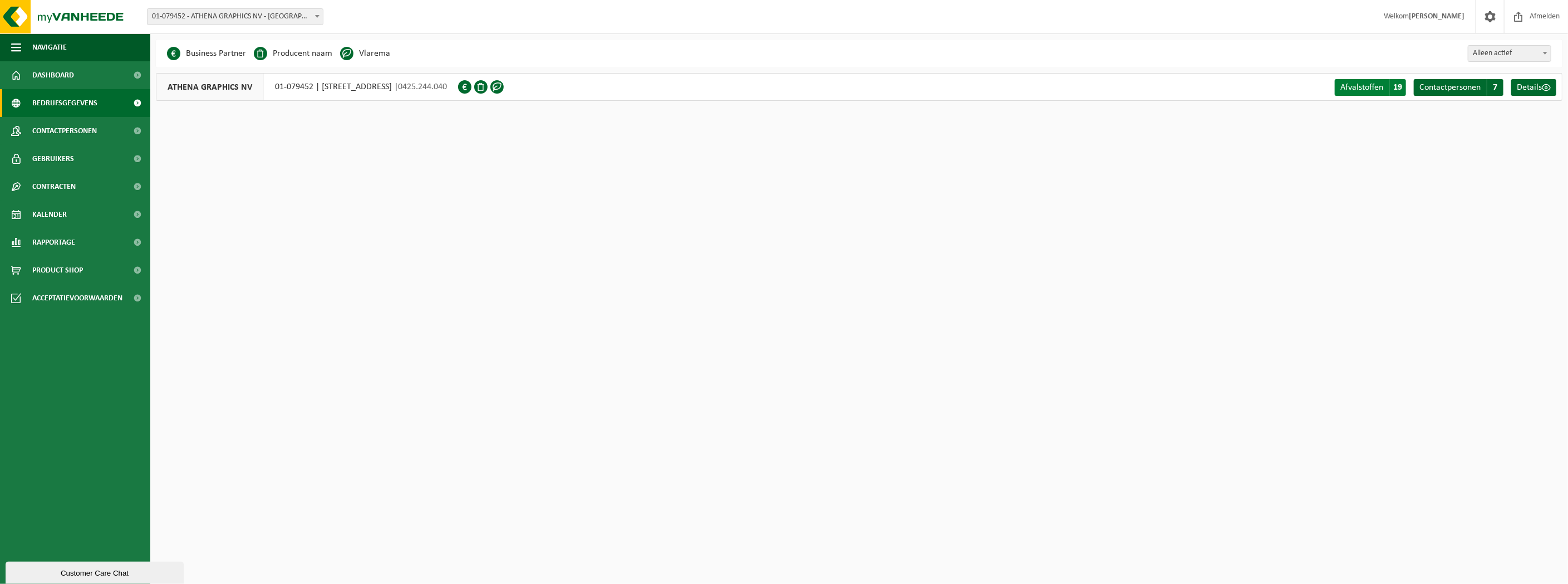
click at [1376, 89] on span "Afvalstoffen" at bounding box center [1362, 88] width 43 height 9
click at [1538, 94] on link "Details" at bounding box center [1534, 87] width 45 height 17
click at [1385, 86] on link "Afvalstoffen A 19" at bounding box center [1370, 87] width 72 height 17
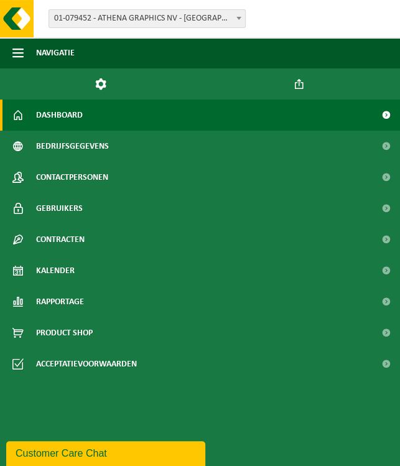
click at [93, 113] on link "Dashboard" at bounding box center [200, 115] width 400 height 31
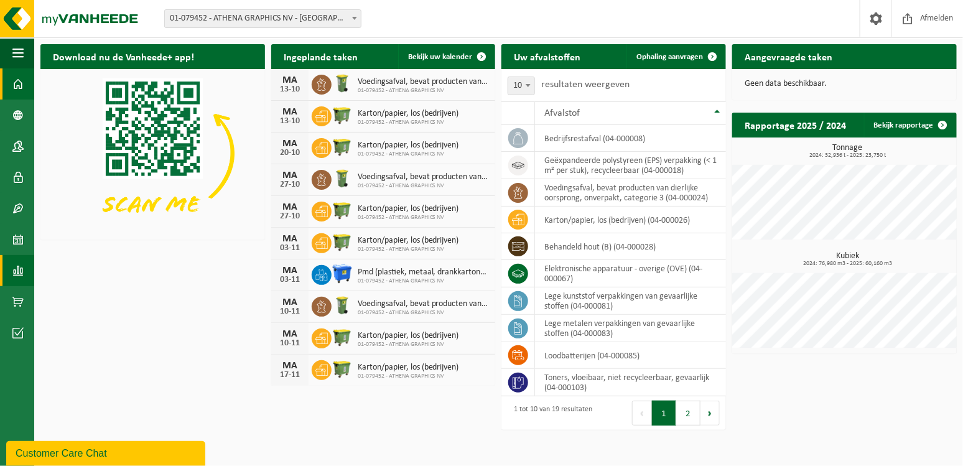
click at [16, 271] on span at bounding box center [17, 270] width 11 height 31
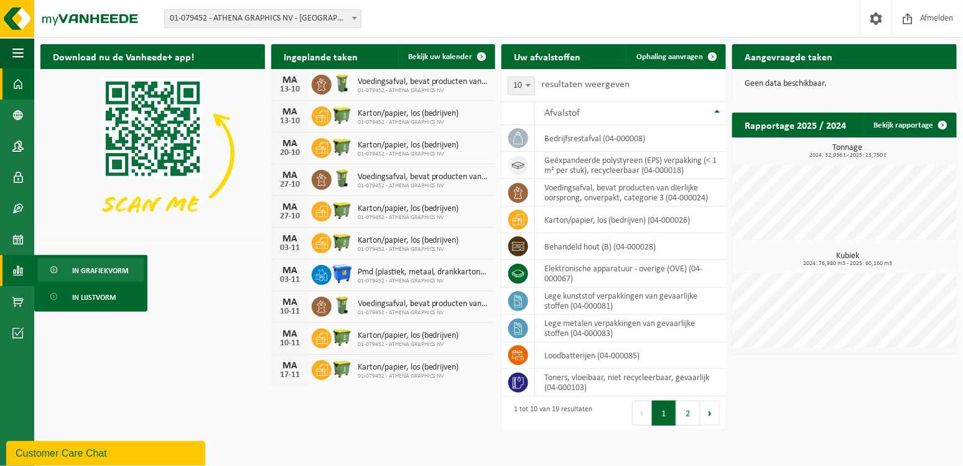
click at [99, 269] on span "In grafiekvorm" at bounding box center [100, 271] width 56 height 24
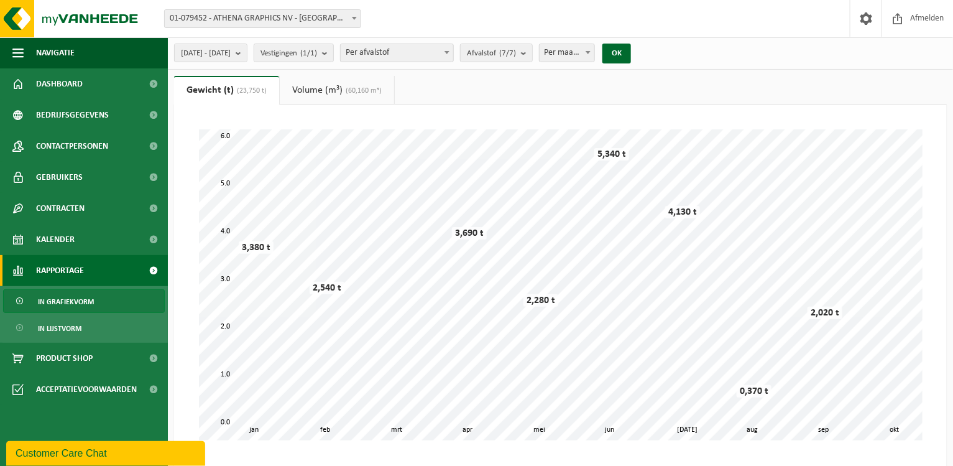
click at [36, 266] on span "Rapportage" at bounding box center [60, 270] width 48 height 31
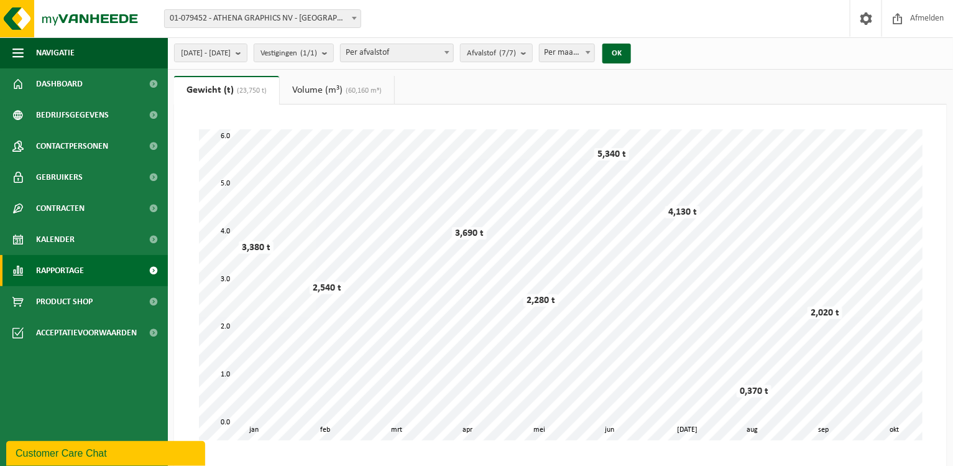
click at [36, 266] on span "Rapportage" at bounding box center [60, 270] width 48 height 31
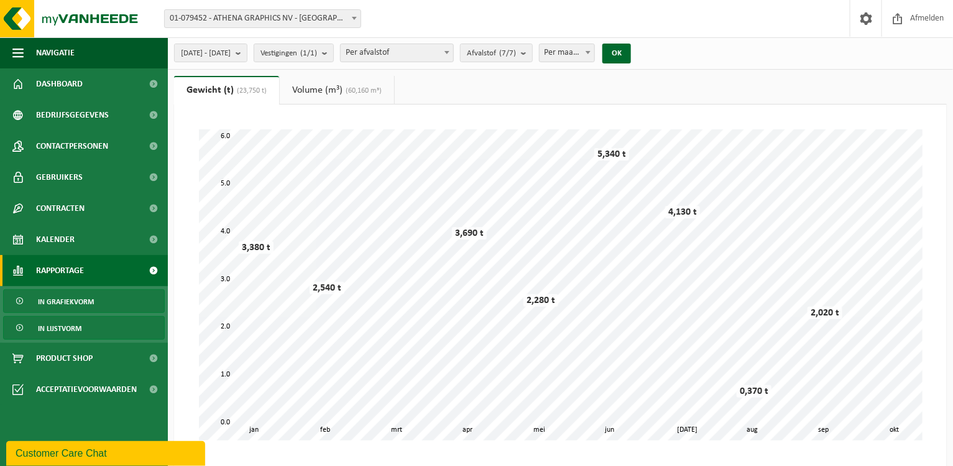
click at [51, 331] on span "In lijstvorm" at bounding box center [60, 329] width 44 height 24
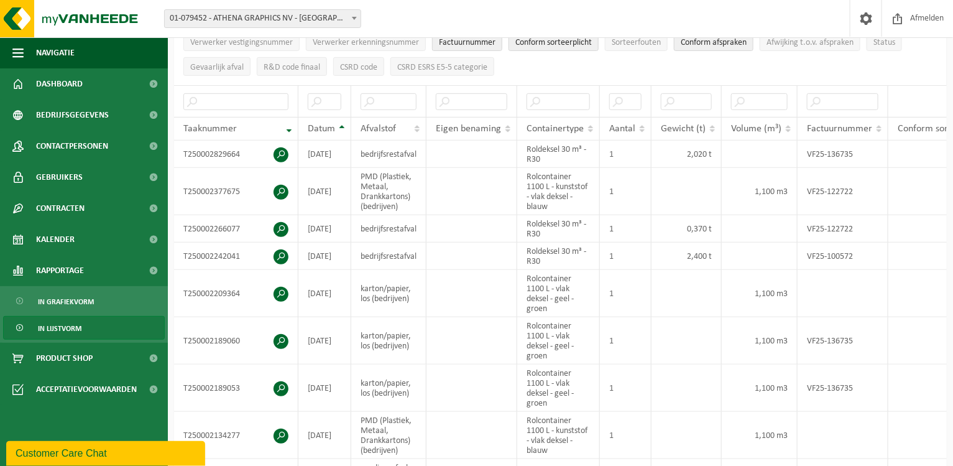
scroll to position [248, 0]
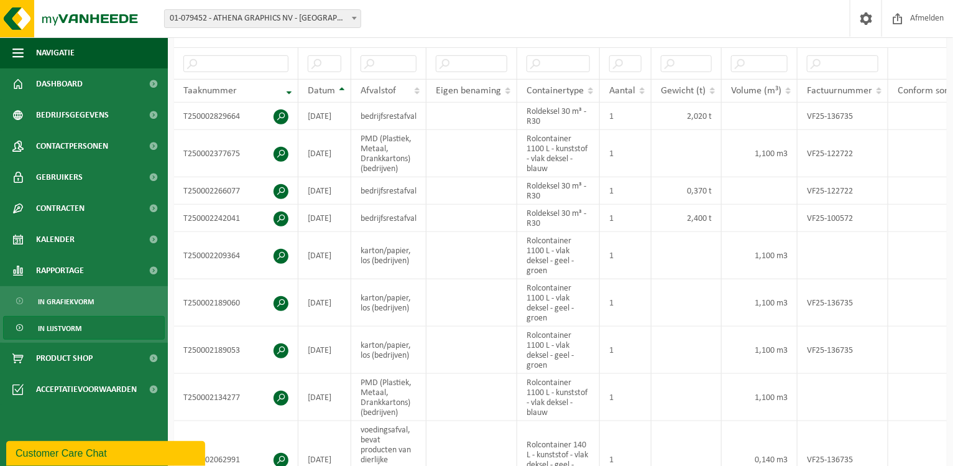
click at [75, 329] on span "In lijstvorm" at bounding box center [60, 329] width 44 height 24
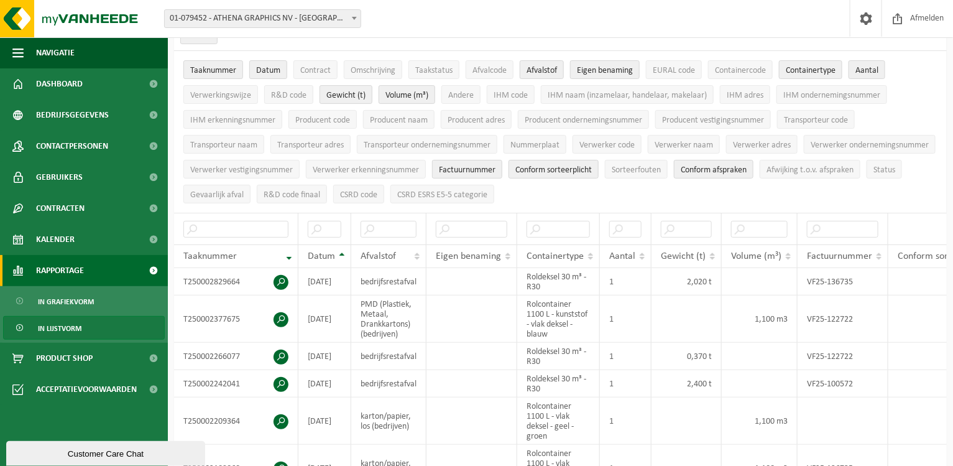
scroll to position [124, 0]
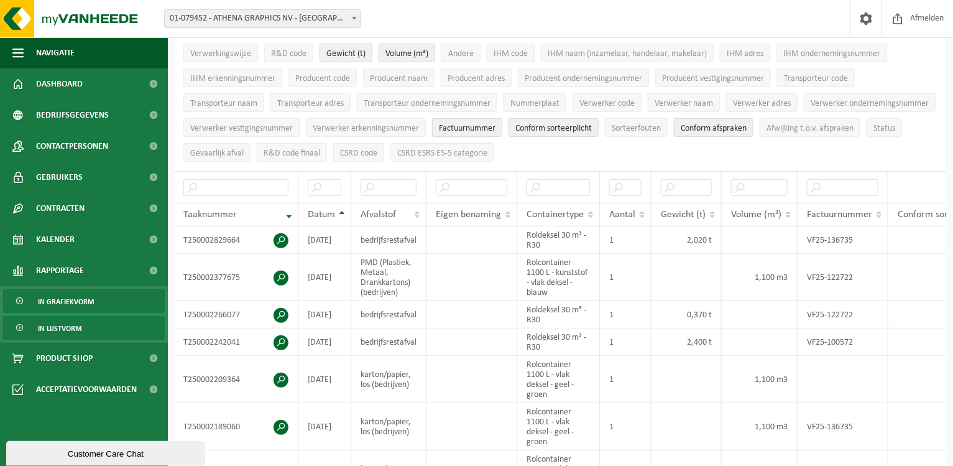
click at [74, 302] on span "In grafiekvorm" at bounding box center [66, 302] width 56 height 24
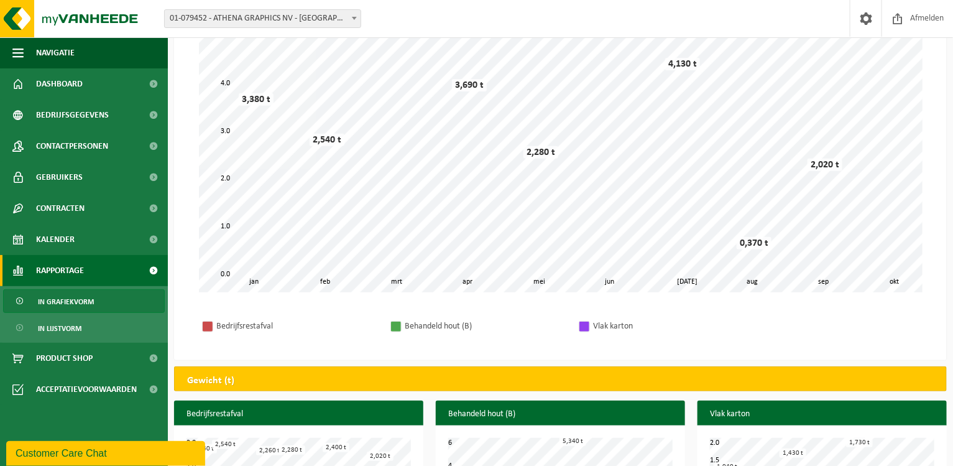
scroll to position [107, 0]
